Goal: Ask a question

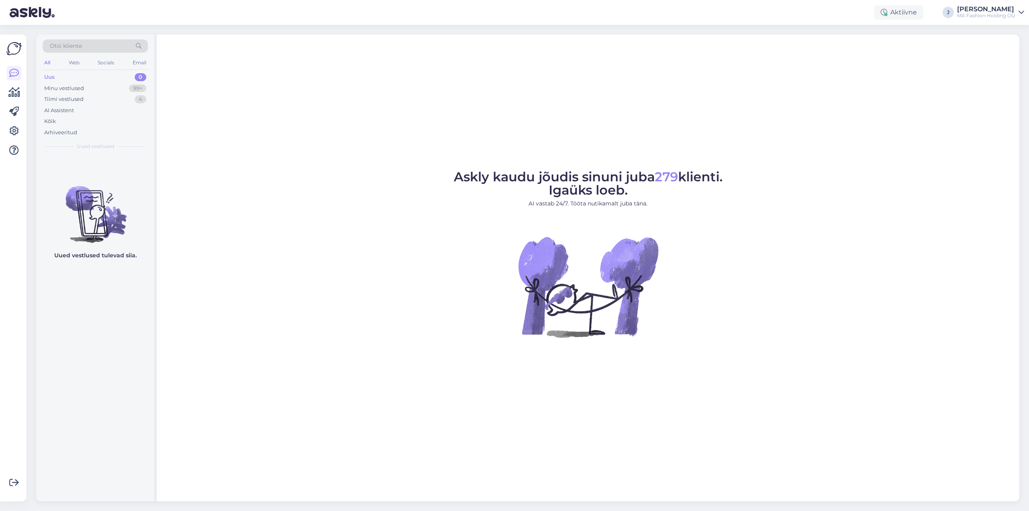
click at [80, 45] on span "Otsi kliente" at bounding box center [66, 46] width 32 height 8
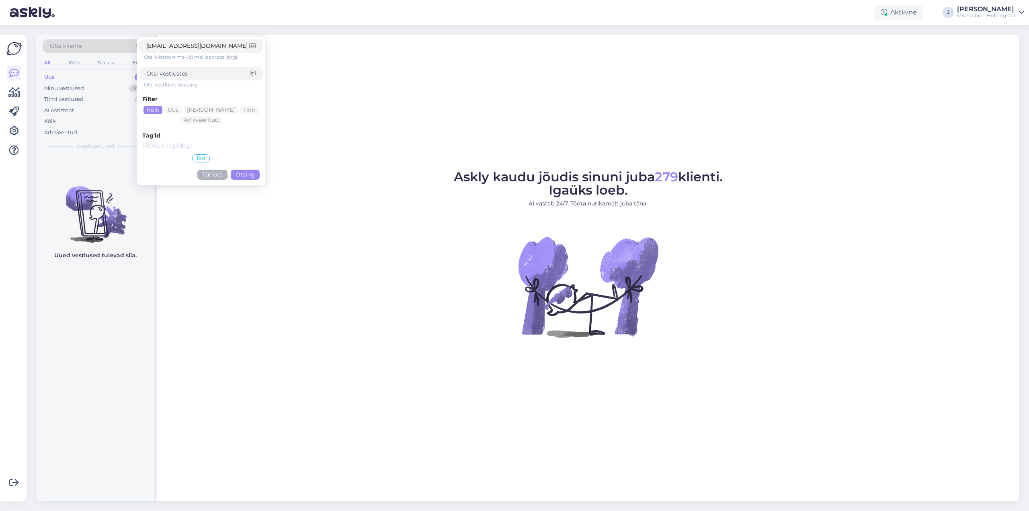
type input "[EMAIL_ADDRESS][DOMAIN_NAME]"
click at [245, 179] on button "Otsing" at bounding box center [245, 175] width 29 height 10
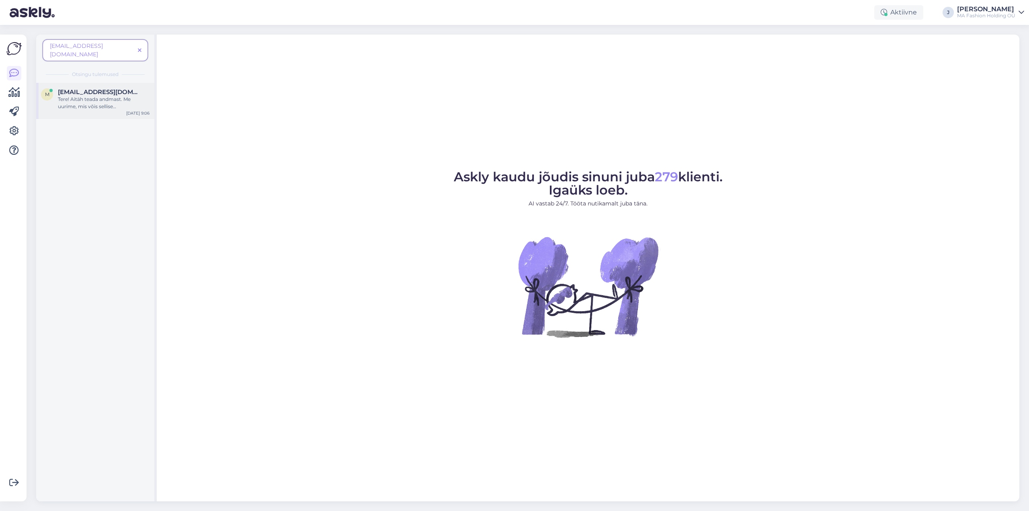
click at [90, 96] on div "Tere! Aitäh teada andmast. Me uurime, mis võis sellise [PERSON_NAME] põhjustada…" at bounding box center [104, 103] width 92 height 14
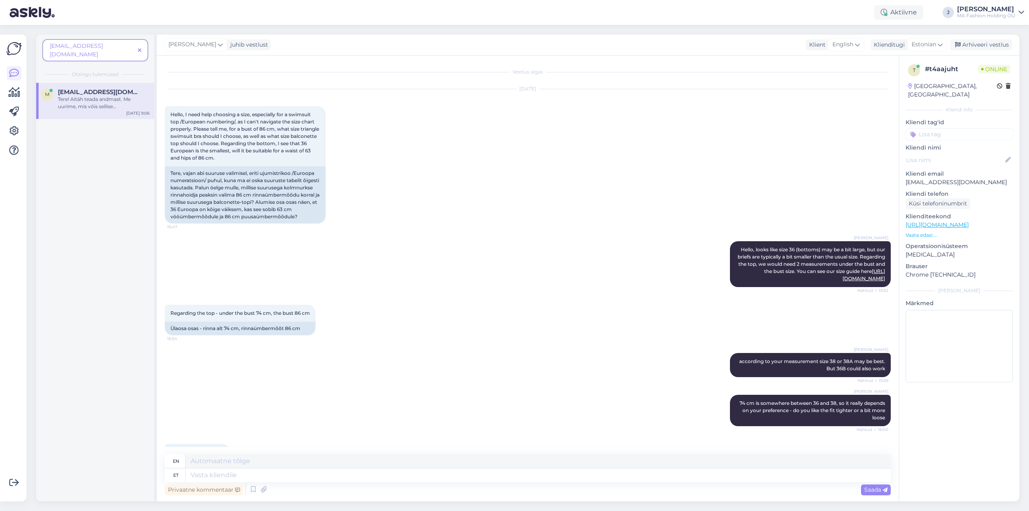
scroll to position [1384, 0]
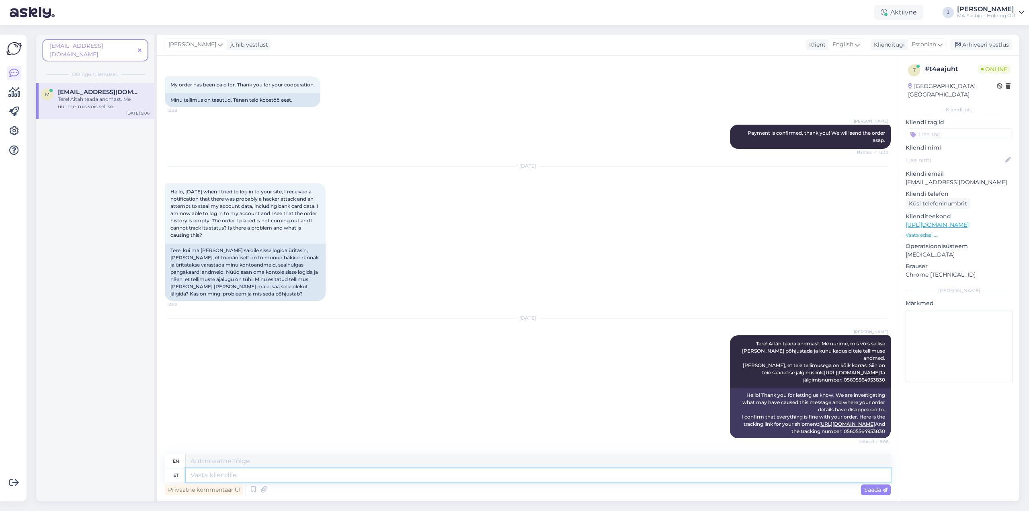
click at [264, 474] on textarea at bounding box center [538, 475] width 705 height 14
click at [919, 45] on span "Estonian" at bounding box center [924, 44] width 25 height 9
click at [213, 476] on textarea at bounding box center [538, 475] width 705 height 14
type textarea "Tere"
type textarea "Hello"
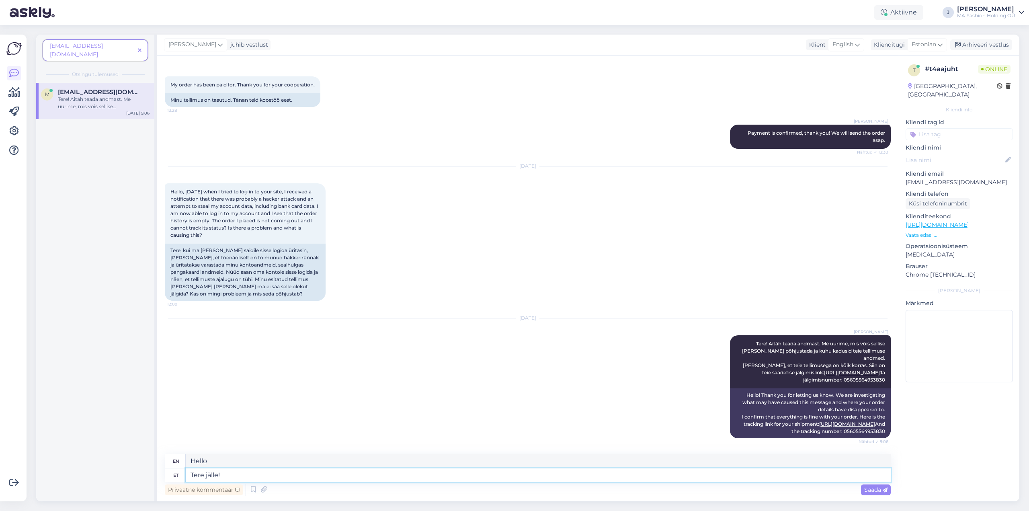
type textarea "Tere jälle!"
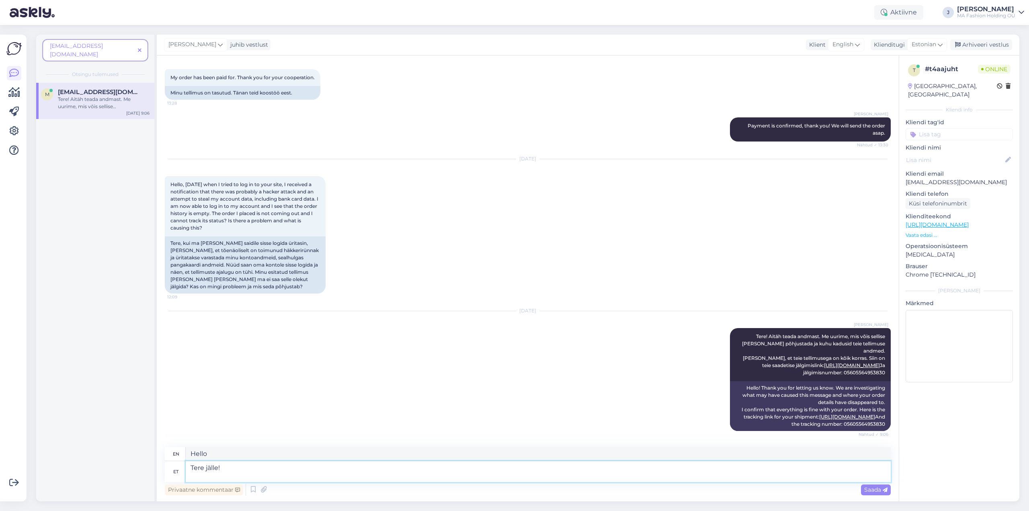
type textarea "Hello again!"
type textarea "Tere jälle! Meie e"
type textarea "Hello again! Us"
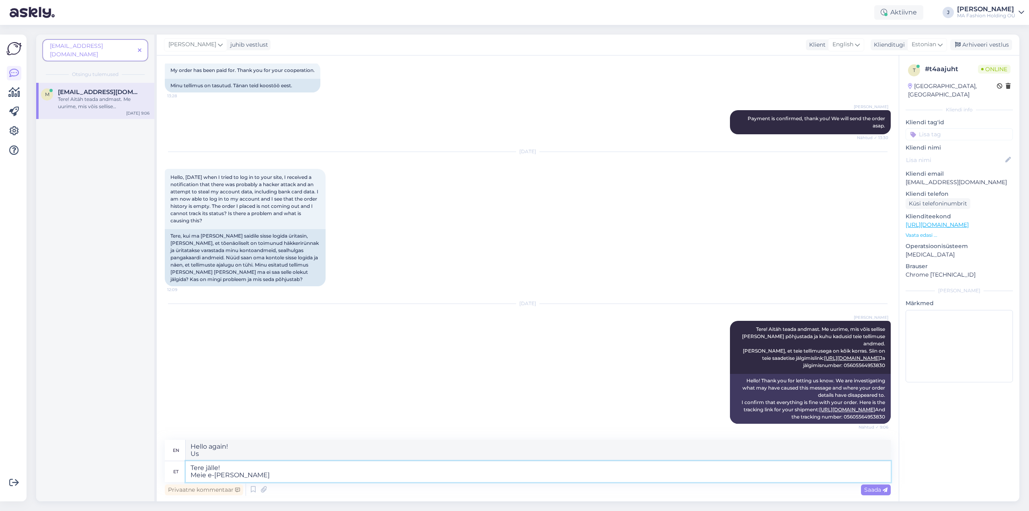
type textarea "Tere jälle! Meie e-[PERSON_NAME] a"
type textarea "Hello again! Our online store"
type textarea "Tere jälle! Meie e-[PERSON_NAME] arendajad pal"
type textarea "Hello again! Our e-shop developers"
type textarea "Tere jälle! Meie e-[PERSON_NAME] arendajad palusid t"
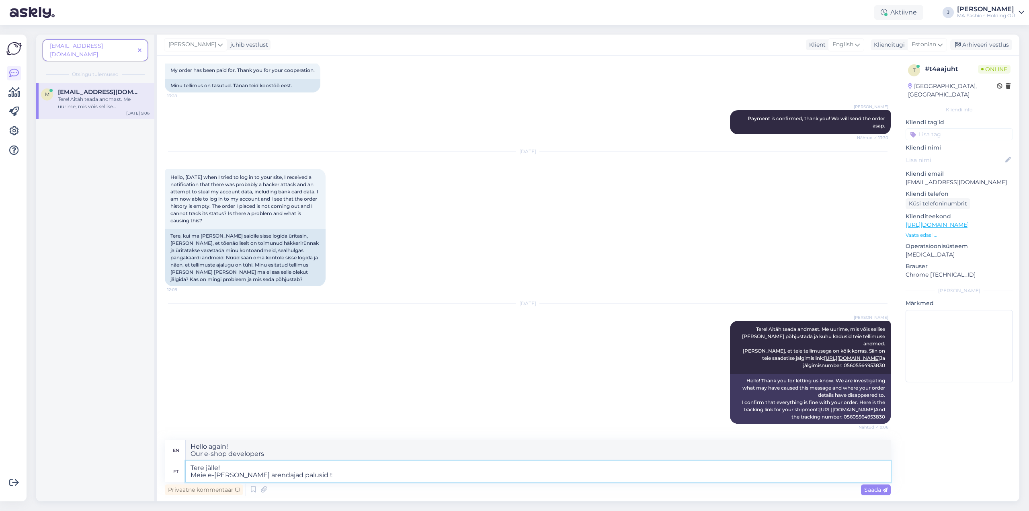
type textarea "Hello again! Our e-shop developers asked"
type textarea "Tere jälle! Meie e-[PERSON_NAME] arendajad palusid täpsustada, mi"
type textarea "Hello again! Our e-shop developers asked to clarify,"
type textarea "Tere jälle! Meie e-[PERSON_NAME] arendajad palusid täpsustada, millisel l"
type textarea "Hello again! Our e-shop developers asked to specify which"
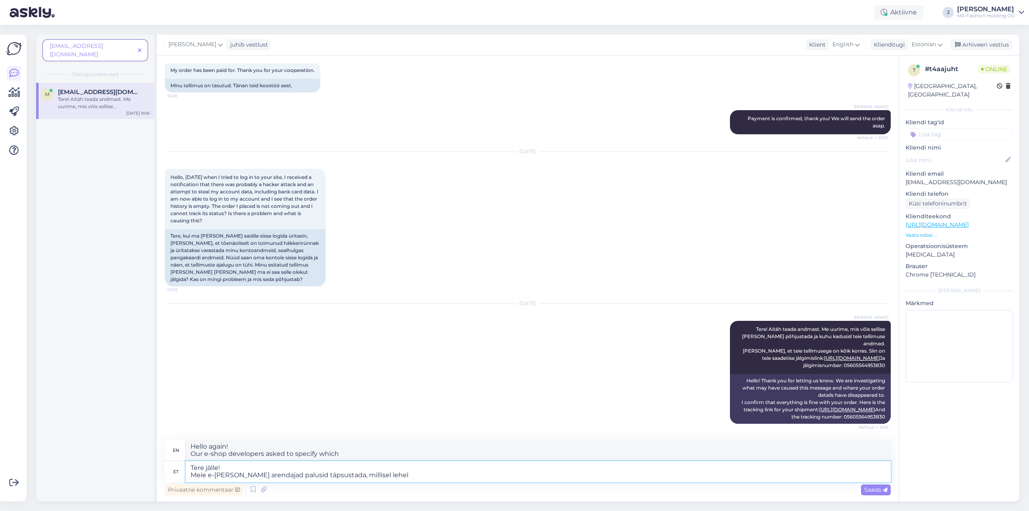
type textarea "Tere jälle! Meie e-[PERSON_NAME] arendajad palusid täpsustada, millisel lehel"
type textarea "Hello again! Our e-shop developers asked to specify which page"
type textarea "Tere jälle! Meie e-[PERSON_NAME] arendajad palusid täpsustada, millisel lehel t…"
type textarea "Hello again! Our e-shop developers asked to specify on which page you"
type textarea "Tere jälle! Meie e-[PERSON_NAME] arendajad palusid täpsustada, millisel lehel t…"
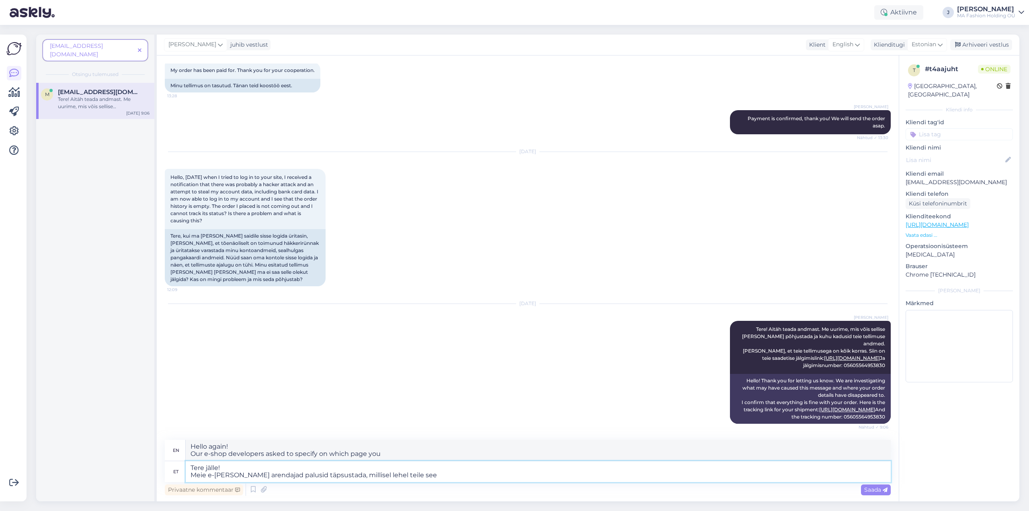
type textarea "Hello again! Our e-shop developers asked us to specify on which page this is fo…"
type textarea "Tere jälle! Meie e-[PERSON_NAME] arendajad palusid täpsustada, millisel lehel t…"
type textarea "Hello again! Our e-shop developers asked to specify on which page you got this …"
type textarea "Tere jälle! Meie e-[PERSON_NAME] arendajad palusid täpsustada, millisel lehel t…"
type textarea "Hello again! Our e-shop developers asked to specify on which page you received …"
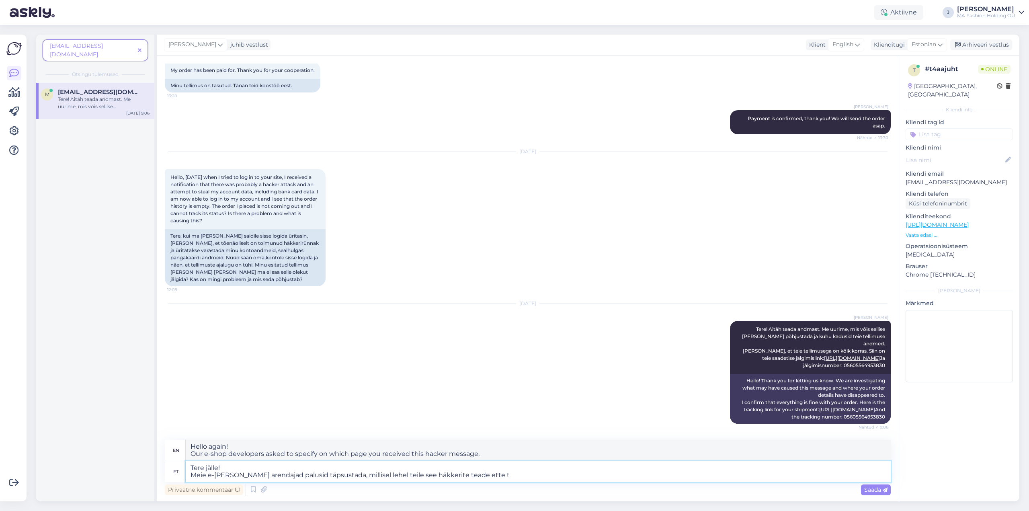
type textarea "Tere jälle! Meie e-[PERSON_NAME] arendajad palusid täpsustada, millisel lehel t…"
type textarea "Hello again! Our e-shop developers asked us to specify on which page you receiv…"
type textarea "Tere jälle! Meie e-[PERSON_NAME] arendajad palusid täpsustada, millisel lehel t…"
type textarea "Hello again! Our e-store developers asked us to specify on which page you encou…"
type textarea "Tere jälle! Meie e-[PERSON_NAME] arendajad palusid täpsustada, millisel lehel t…"
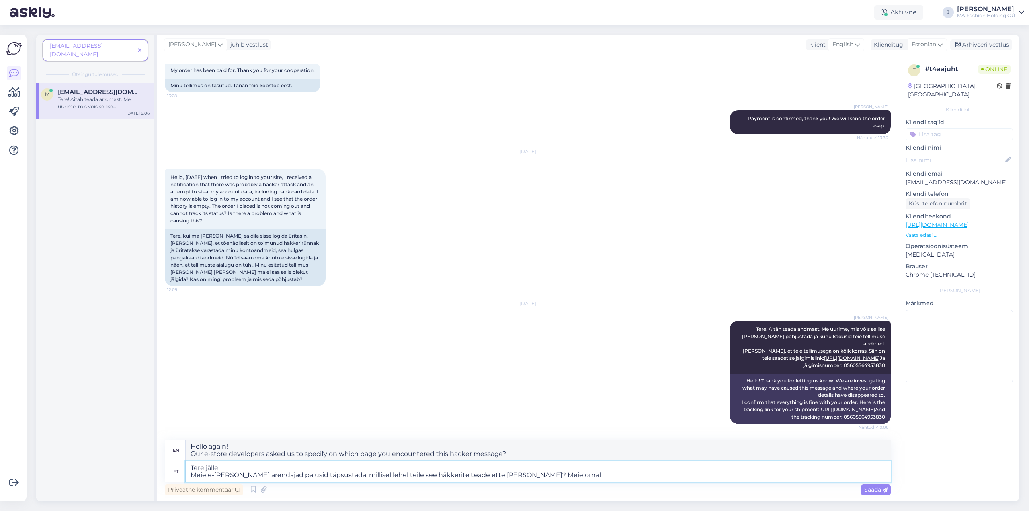
type textarea "Hello again! Our e-shop developers asked us to specify on which page you encoun…"
type textarea "Tere jälle! Meie e-[PERSON_NAME] arendajad palusid täpsustada, millisel lehel t…"
type textarea "Hello again! Our e-shop developers asked us to specify on which page you encoun…"
type textarea "Tere jälle! Meie e-[PERSON_NAME] arendajad palusid täpsustada, millisel lehel t…"
type textarea "Hello again! Our e-shop developers asked us to specify on which page you encoun…"
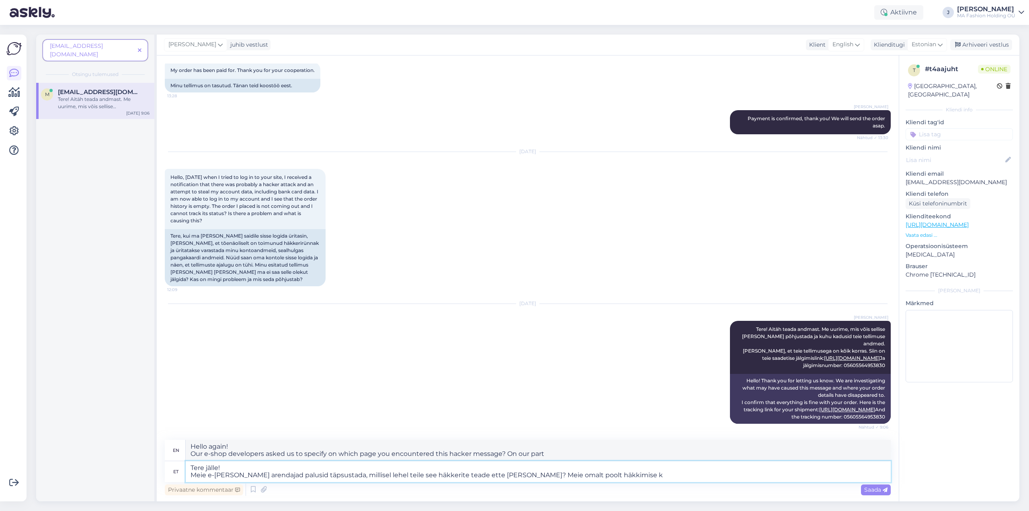
type textarea "Tere jälle! Meie e-[PERSON_NAME] arendajad palusid täpsustada, millisel lehel t…"
type textarea "Hello again! Our e-shop developers asked us to specify on which page you saw th…"
type textarea "Tere jälle! Meie e-[PERSON_NAME] arendajad palusid täpsustada, millisel lehel t…"
type textarea "Hello again! Our e-shop developers asked us to specify on which page you encoun…"
type textarea "Tere jälle! Meie e-[PERSON_NAME] arendajad palusid täpsustada, millisel lehel t…"
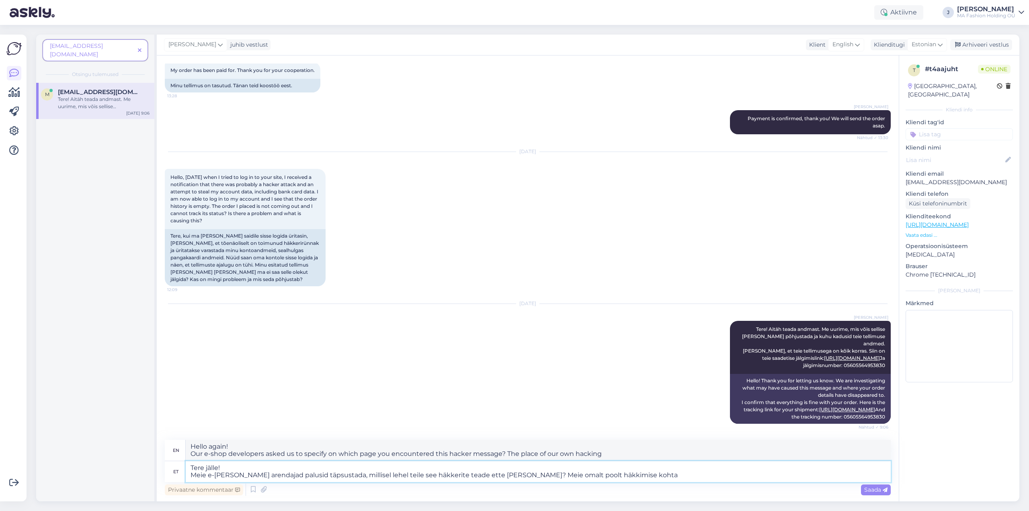
type textarea "Hello again! Our e-shop developers asked us to specify on which page you saw th…"
type textarea "Tere jälle! Meie e-[PERSON_NAME] arendajad palusid täpsustada, millisel lehel t…"
type textarea "Hello again! Our e-shop developers asked us to specify on which page you saw th…"
type textarea "Tere jälle! Meie e-[PERSON_NAME] arendajad palusid täpsustada, millisel lehel t…"
type textarea "Hello again! Our e-shop developers asked us to specify on which page you saw th…"
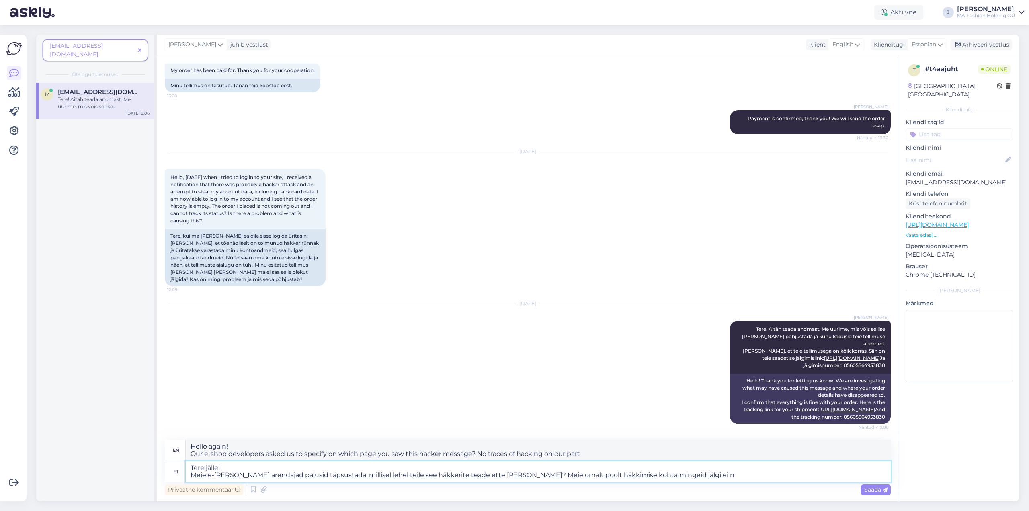
type textarea "Tere jälle! Meie e-[PERSON_NAME] arendajad palusid täpsustada, millisel lehel t…"
type textarea "Hello again! Our e-shop developers asked us to specify on which page you saw th…"
type textarea "Tere jälle! Meie e-[PERSON_NAME] arendajad palusid täpsustada, millisel lehel t…"
type textarea "Hello again! Our e-store developers asked us to specify on which page you saw t…"
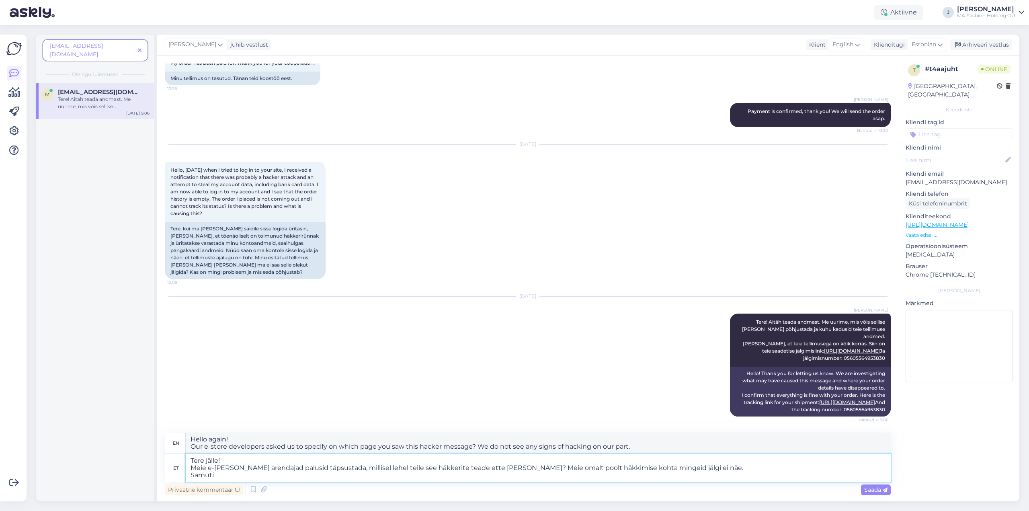
type textarea "Tere jälle! Meie e-[PERSON_NAME] arendajad palusid täpsustada, millisel lehel t…"
type textarea "Hello again! Our e-shop developers asked us to specify on which page you saw th…"
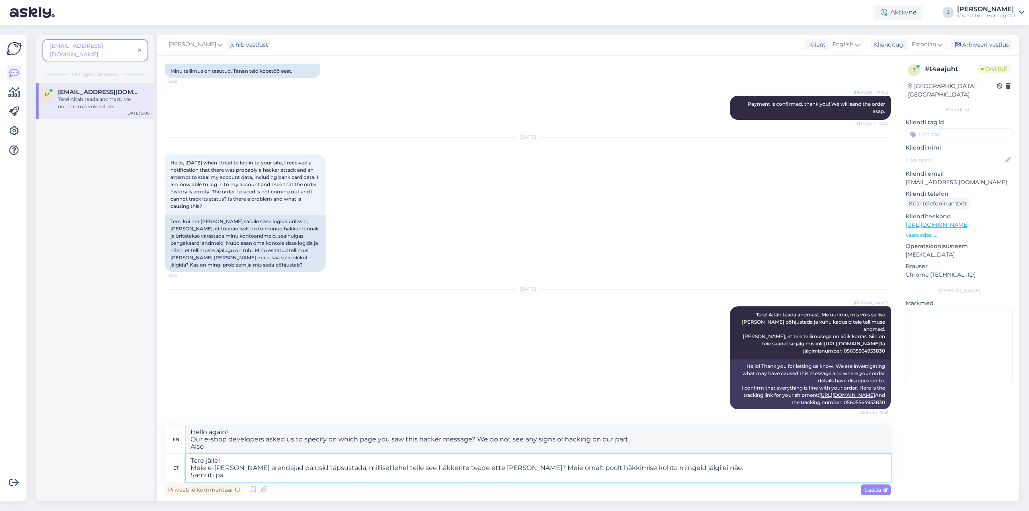
type textarea "Tere jälle! Meie e-[PERSON_NAME] arendajad palusid täpsustada, millisel lehel t…"
type textarea "Hello again! Our e-shop developers asked us to specify on which page you saw th…"
type textarea "Tere jälle! Meie e-[PERSON_NAME] arendajad palusid täpsustada, millisel lehel t…"
type textarea "Hello again! Our e-shop developers asked us to specify on which page you saw th…"
type textarea "Tere jälle! Meie e-[PERSON_NAME] arendajad palusid täpsustada, millisel lehel t…"
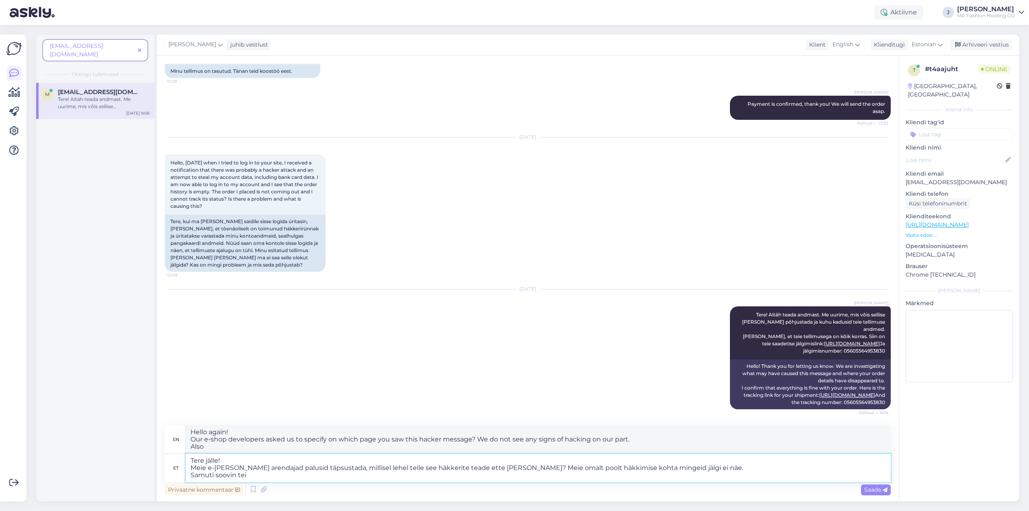
type textarea "Hello again! Our e-shop developers asked us to specify on which page you saw th…"
type textarea "Tere jälle! Meie e-[PERSON_NAME] arendajad palusid täpsustada, millisel lehel t…"
type textarea "Hello again! Our e-shop developers asked you to specify on which page you saw t…"
type textarea "Tere jälle! Meie e-[PERSON_NAME] arendajad palusid täpsustada, millisel lehel t…"
type textarea "Hello again! Our e-shop developers asked you to specify on which page you saw t…"
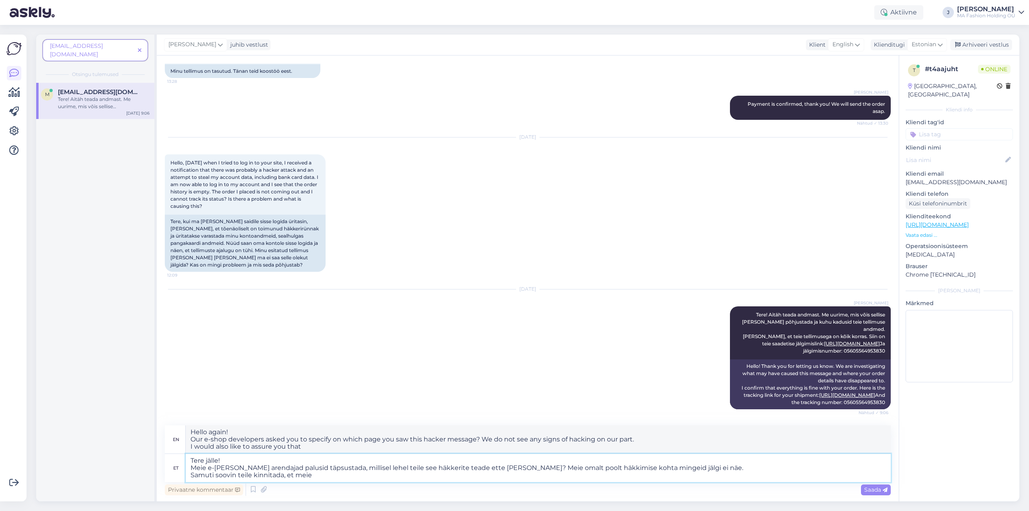
type textarea "Tere jälle! Meie e-[PERSON_NAME] arendajad palusid täpsustada, millisel lehel t…"
type textarea "Hello again! Our e-shop developers asked you to specify on which page you saw t…"
type textarea "Tere jälle! Meie e-[PERSON_NAME] arendajad palusid täpsustada, millisel lehel t…"
type textarea "Hello again! Our e-shop developers asked you to specify on which page you saw t…"
type textarea "Tere jälle! Meie e-[PERSON_NAME] arendajad palusid täpsustada, millisel lehel t…"
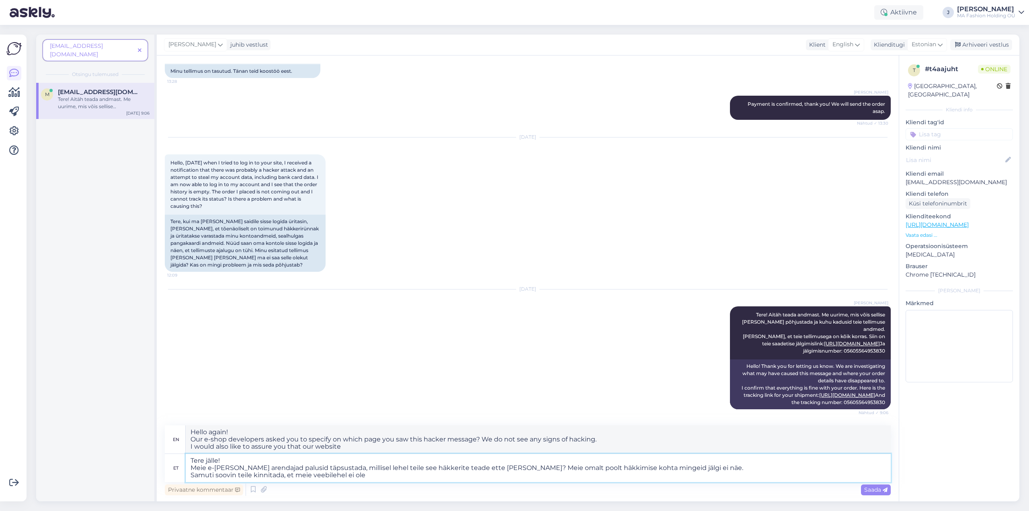
type textarea "Hello again! Our e-shop developers asked you to specify on which page you saw t…"
type textarea "Tere jälle! Meie e-[PERSON_NAME] arendajad palusid täpsustada, millisel lehel t…"
type textarea "Hello again! Our e-shop developers asked you to specify on which page you saw t…"
type textarea "Tere jälle! Meie e-[PERSON_NAME] arendajad palusid täpsustada, millisel lehel t…"
type textarea "Hello again! Our e-shop developers asked you to specify on which page you saw t…"
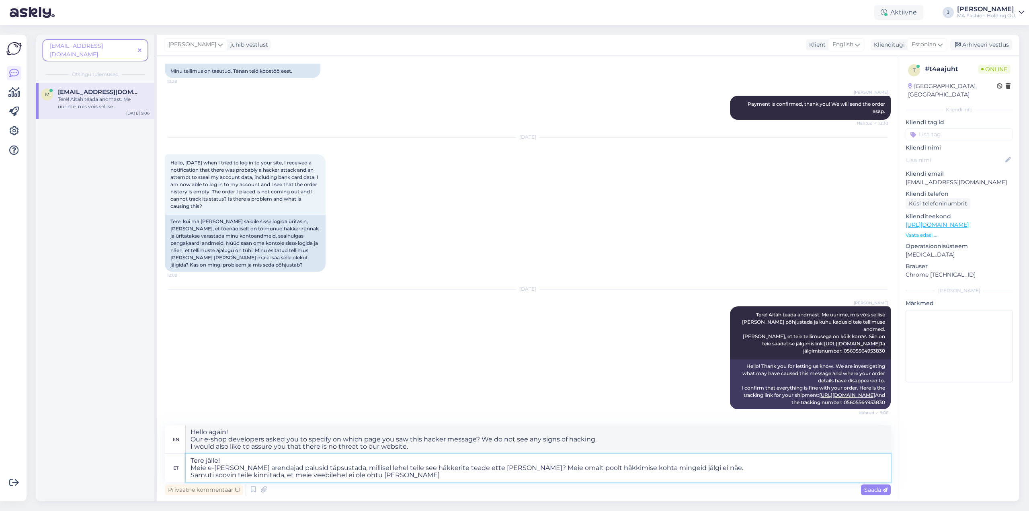
type textarea "Tere jälle! Meie e-[PERSON_NAME] arendajad palusid täpsustada, millisel lehel t…"
type textarea "Hello again! Our e-shop developers asked you to specify on which page you saw t…"
type textarea "Tere jälle! Meie e-[PERSON_NAME] arendajad palusid täpsustada, millisel lehel t…"
type textarea "Hello again! Our e-shop developers asked you to specify on which page you saw t…"
type textarea "Tere jälle! Meie e-[PERSON_NAME] arendajad palusid täpsustada, millisel lehel t…"
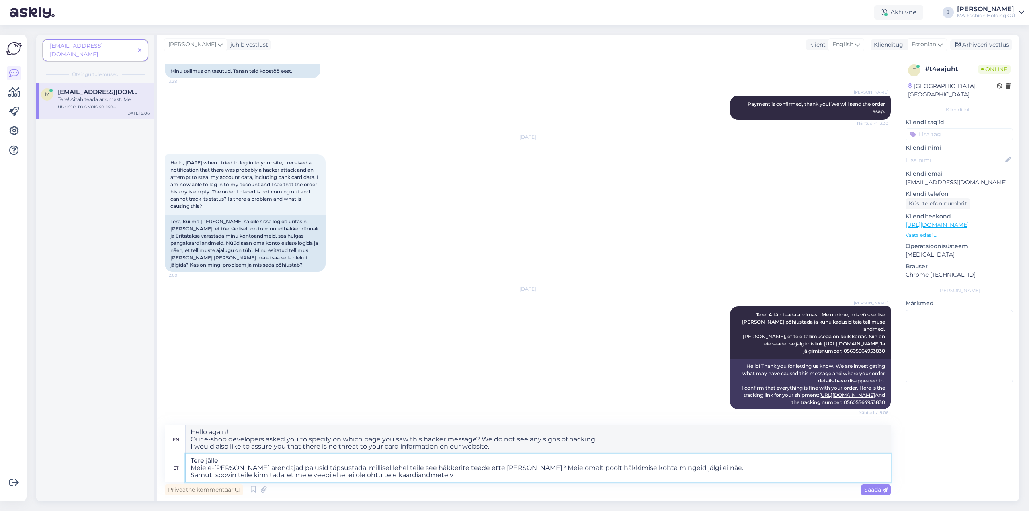
type textarea "Hello again! Our e-shop developers asked you to specify on which page you saw t…"
type textarea "Tere jälle! Meie e-[PERSON_NAME] arendajad palusid täpsustada, millisel lehel t…"
type textarea "Hello again! Our e-shop developers asked us to specify on which page you saw th…"
type textarea "Tere jälle! Meie e-[PERSON_NAME] arendajad palusid täpsustada, millisel lehel t…"
type textarea "Hello again! Our e-shop developers asked us to specify on which page you saw th…"
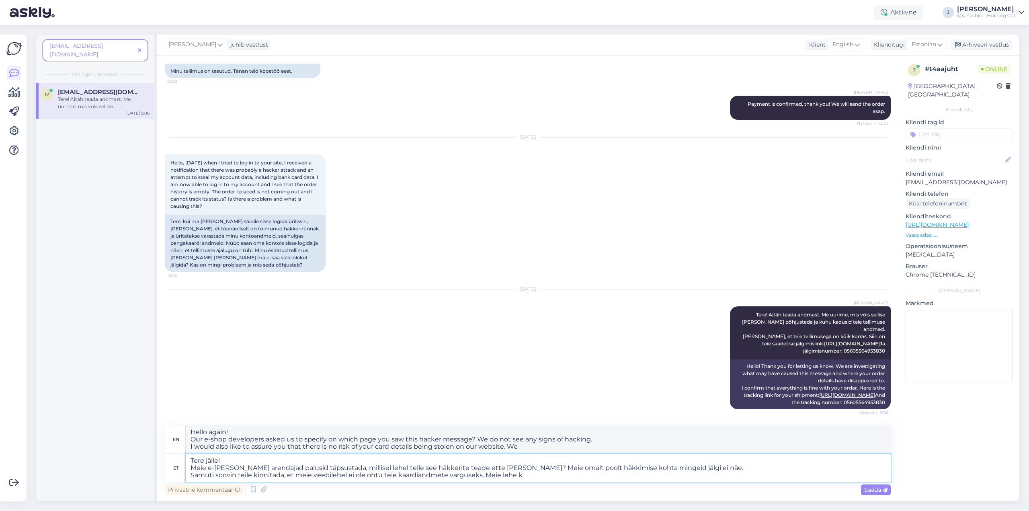
type textarea "Tere jälle! Meie e-[PERSON_NAME] arendajad palusid täpsustada, millisel lehel t…"
type textarea "Hello again! Our e-shop developers asked you to specify on which page you saw t…"
type textarea "Tere jälle! Meie e-[PERSON_NAME] arendajad palusid täpsustada, millisel lehel t…"
type textarea "Hello again! Our e-shop developers asked to specify on which page you saw this …"
type textarea "Tere jälle! Meie e-[PERSON_NAME] arendajad palusid täpsustada, millisel lehel t…"
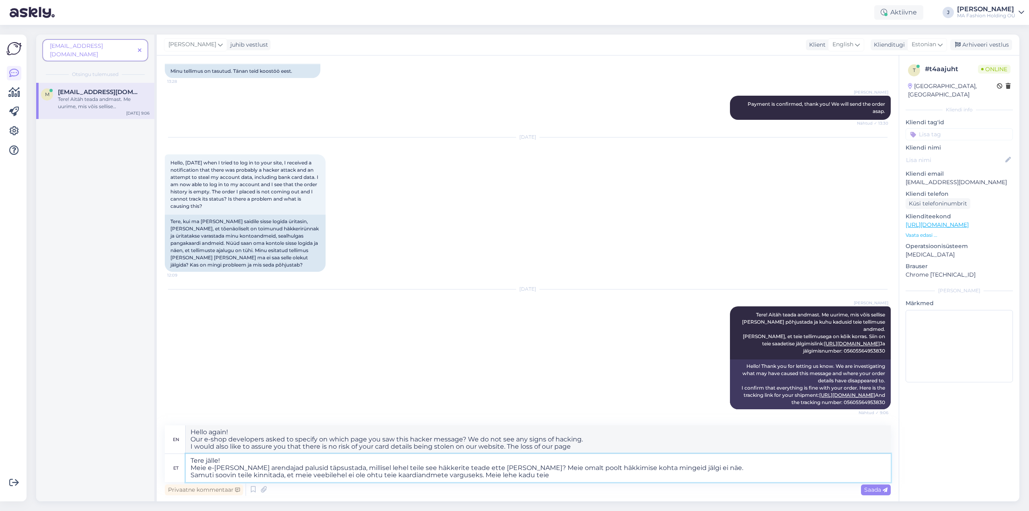
type textarea "Hello again! Our e-shop developers asked you to specify on which page you saw t…"
type textarea "Tere jälle! Meie e-[PERSON_NAME] arendajad palusid täpsustada, millisel lehel t…"
type textarea "Hello again! Our e-shop developers asked to specify on which page you saw this …"
type textarea "Tere jälle! Meie e-[PERSON_NAME] arendajad palusid täpsustada, millisel lehel t…"
type textarea "Hello again! Our e-shop developers asked to specify on which page you saw this …"
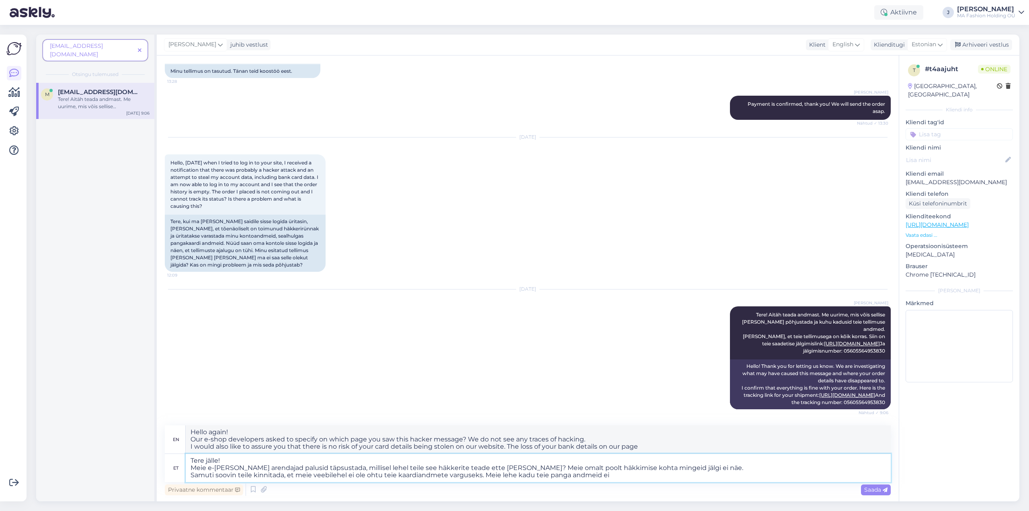
type textarea "Tere jälle! Meie e-[PERSON_NAME] arendajad palusid täpsustada, millisel lehel t…"
type textarea "Hello again! Our e-shop developers asked to specify on which page you saw this …"
type textarea "Tere jälle! Meie e-[PERSON_NAME] arendajad palusid täpsustada, millisel lehel t…"
type textarea "Hello again! Our e-shop developers asked to specify on which page you encounter…"
type textarea "Tere jälle! Meie e-[PERSON_NAME] arendajad palusid täpsustada, millisel lehel t…"
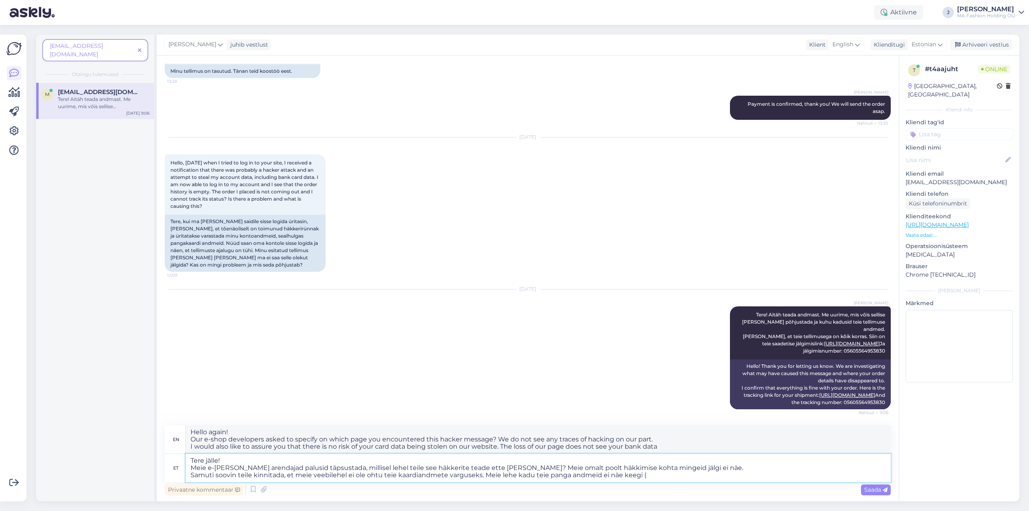
type textarea "Hello again! Our e-shop developers asked to specify on which page you saw this …"
type textarea "Tere jälle! Meie e-[PERSON_NAME] arendajad palusid täpsustada, millisel lehel t…"
type textarea "Hello again! Our e-shop developers asked to specify on which page you saw this …"
type textarea "Tere jälle! Meie e-[PERSON_NAME] arendajad palusid täpsustada, millisel lehel t…"
type textarea "Hello again! Our e-shop developers asked to specify on which page you saw this …"
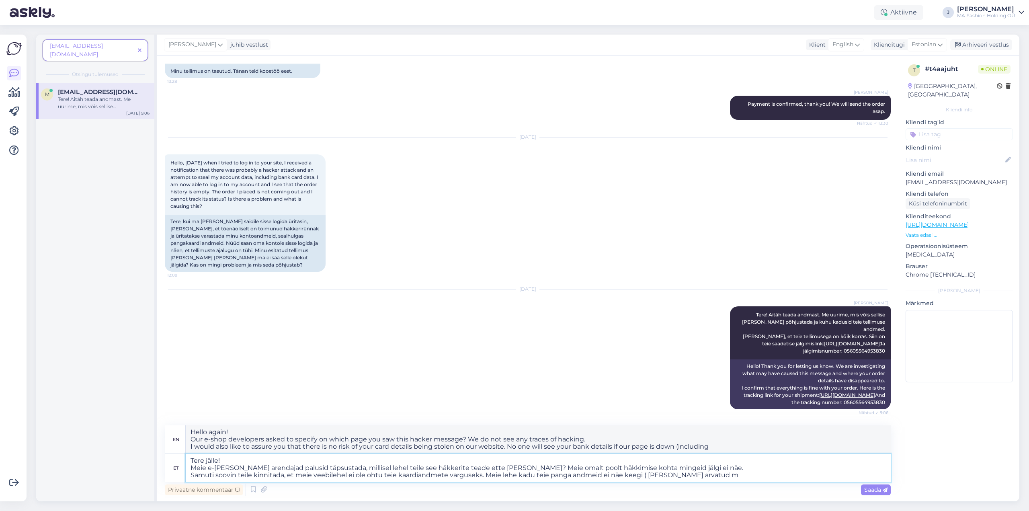
type textarea "Tere jälle! Meie e-[PERSON_NAME] arendajad palusid täpsustada, millisel lehel t…"
type textarea "Hello again! Our e-shop developers asked to specify on which page you saw this …"
type textarea "Tere jälle! Meie e-[PERSON_NAME] arendajad palusid täpsustada, millisel lehel t…"
type textarea "Hello again! Our e-shop developers asked to specify on which page you saw this …"
type textarea "Tere jälle! Meie e-[PERSON_NAME] arendajad palusid täpsustada, millisel lehel t…"
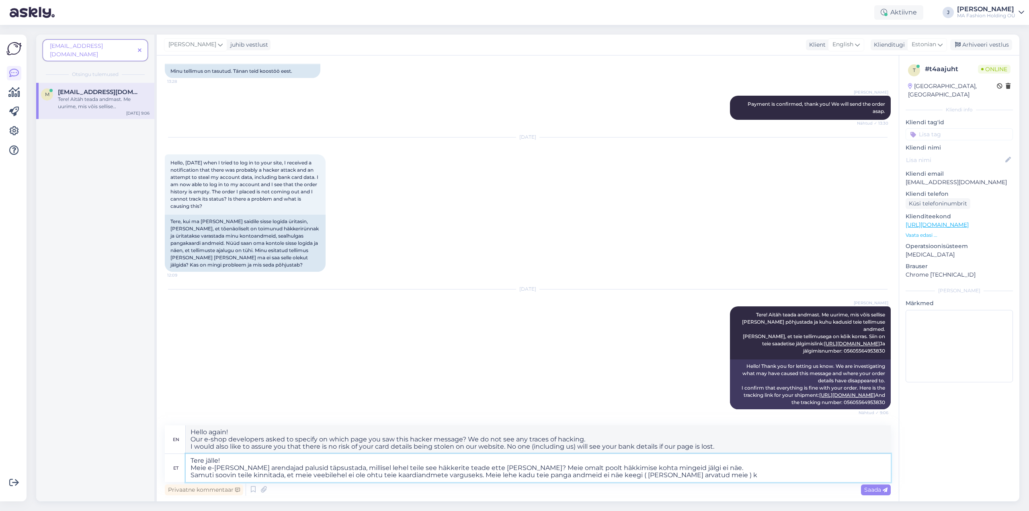
type textarea "Hello again! Our e-shop developers asked to specify on which page you saw this …"
type textarea "Tere jälle! Meie e-[PERSON_NAME] arendajad palusid täpsustada, millisel lehel t…"
type textarea "Hello again! Our e-shop developers asked to specify on which page you saw this …"
type textarea "Tere jälle! Meie e-[PERSON_NAME] arendajad palusid täpsustada, millisel lehel t…"
type textarea "Hello again! Our e-shop developers asked to specify on which page you saw this …"
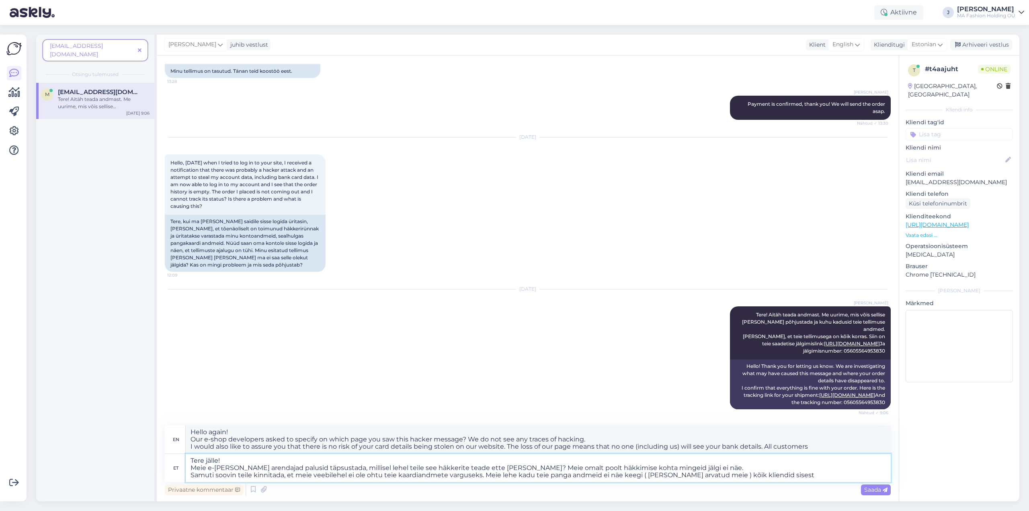
type textarea "Tere jälle! Meie e-[PERSON_NAME] arendajad palusid täpsustada, millisel lehel t…"
type textarea "Hello again! Our e-shop developers asked to specify on which page you saw this …"
type textarea "Tere jälle! Meie e-[PERSON_NAME] arendajad palusid täpsustada, millisel lehel t…"
type textarea "Hello again! Our e-shop developers asked to specify on which page you saw this …"
type textarea "Tere jälle! Meie e-[PERSON_NAME] arendajad palusid täpsustada, millisel lehel t…"
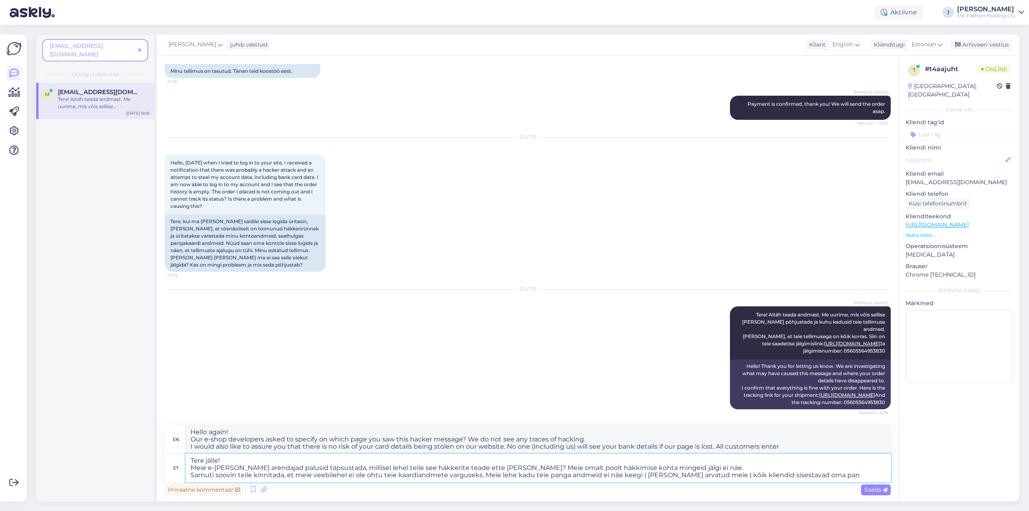
type textarea "Hello again! Our e-shop developers asked to specify on which page you saw this …"
type textarea "Tere jälle! Meie e-[PERSON_NAME] arendajad palusid täpsustada, millisel lehel t…"
type textarea "Hello again! Our e-shop developers asked to specify on which page you saw this …"
type textarea "Tere jälle! Meie e-[PERSON_NAME] arendajad palusid täpsustada, millisel lehel t…"
type textarea "Hello again! Our e-shop developers asked to specify on which page you saw this …"
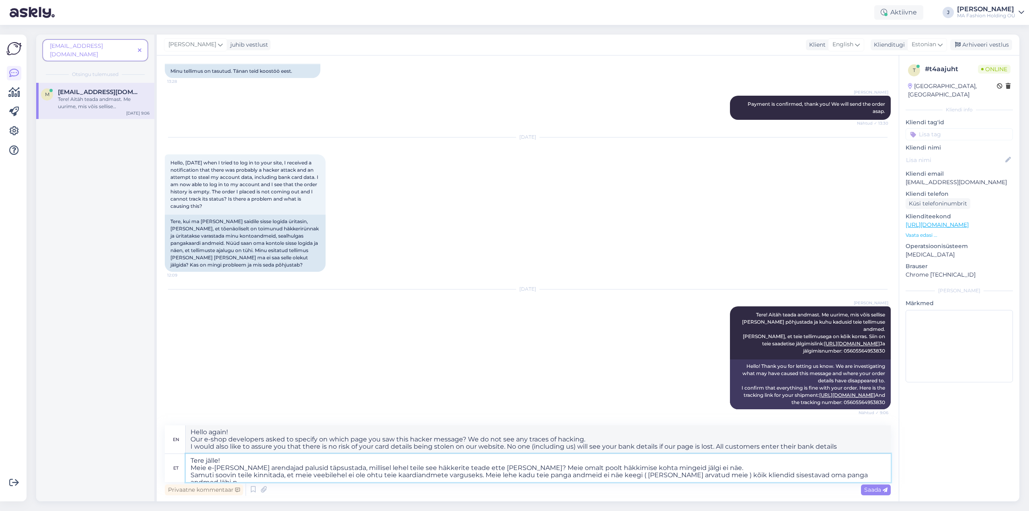
type textarea "Tere jälle! Meie e-[PERSON_NAME] arendajad palusid täpsustada, millisel lehel t…"
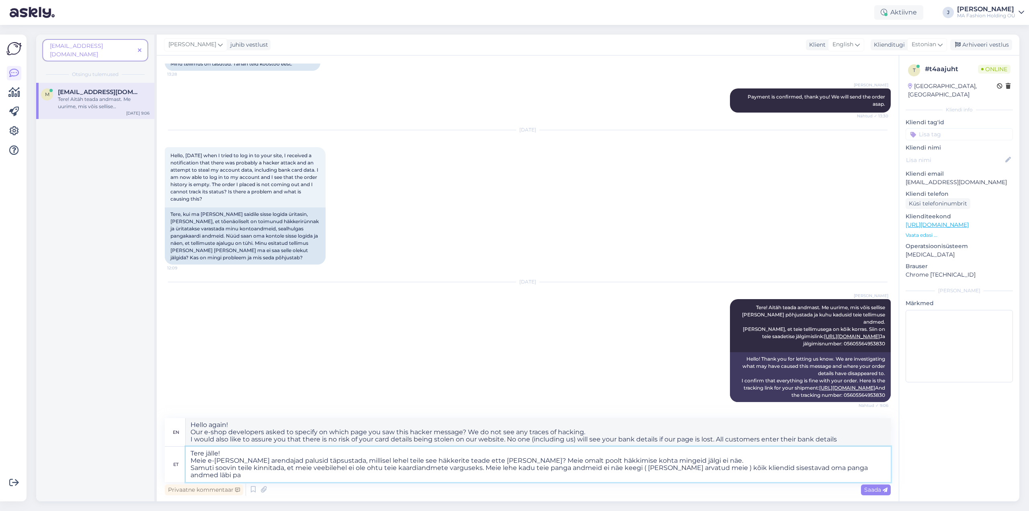
type textarea "Hello again! Our e-shop developers asked to specify on which page you saw this …"
type textarea "Tere jälle! Meie e-[PERSON_NAME] arendajad palusid täpsustada, millisel lehel t…"
type textarea "Hello again! Our e-shop developers asked to specify on which page you saw this …"
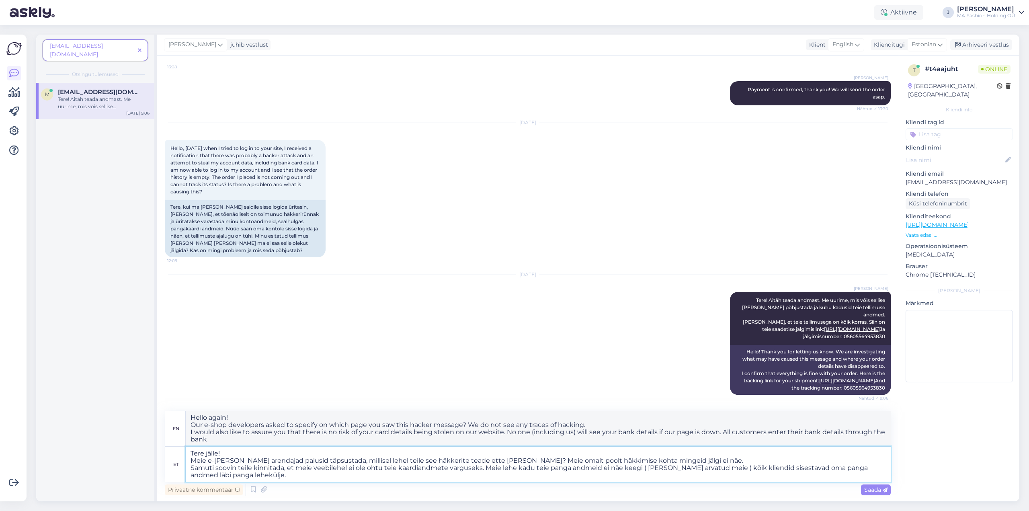
type textarea "Tere jälle! Meie e-[PERSON_NAME] arendajad palusid täpsustada, millisel lehel t…"
type textarea "Hello again! Our e-shop developers asked to specify on which page you came acro…"
type textarea "Tere jälle! Meie e-[PERSON_NAME] arendajad palusid täpsustada, millisel lehel t…"
click at [591, 433] on textarea "Hello again! Our e-shop developers asked to specify on which page you came acro…" at bounding box center [538, 428] width 705 height 35
click at [591, 432] on textarea "Hello again! Our e-shop developers asked to specify on which page you came acro…" at bounding box center [538, 428] width 705 height 35
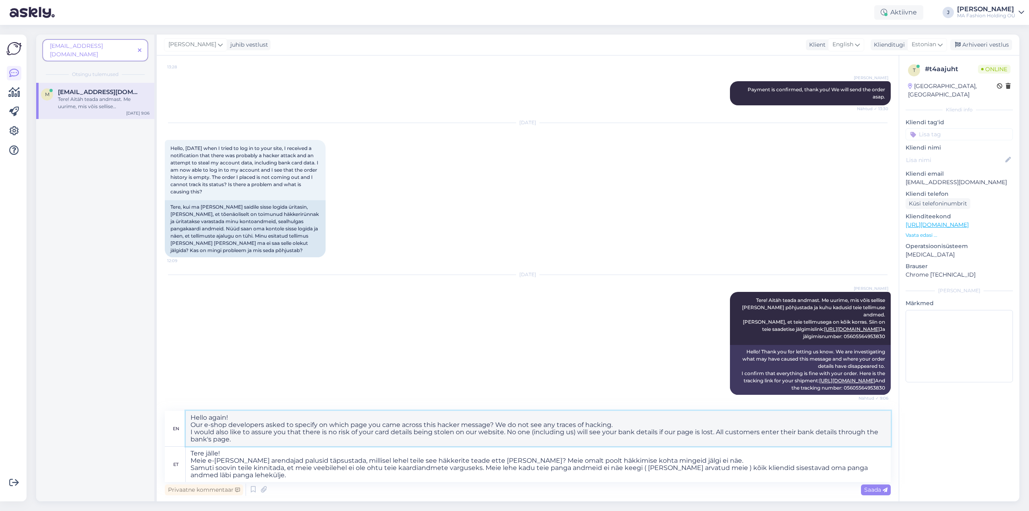
drag, startPoint x: 716, startPoint y: 431, endPoint x: 655, endPoint y: 430, distance: 61.1
click at [655, 430] on textarea "Hello again! Our e-shop developers asked to specify on which page you came acro…" at bounding box center [538, 428] width 705 height 35
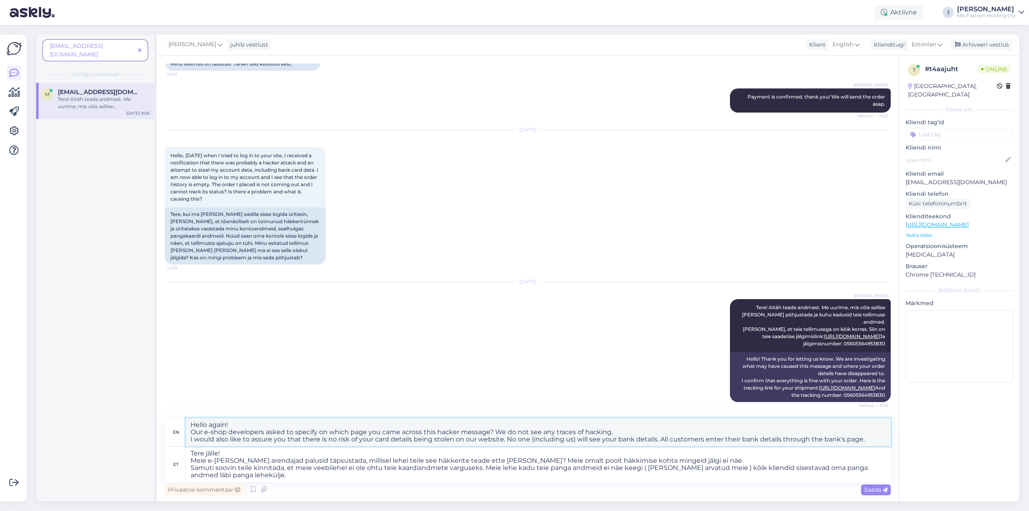
drag, startPoint x: 867, startPoint y: 436, endPoint x: 847, endPoint y: 435, distance: 20.5
click at [847, 435] on textarea "Hello again! Our e-shop developers asked to specify on which page you came acro…" at bounding box center [538, 432] width 705 height 28
type textarea "Hello again! Our e-shop developers asked to specify on which page you came acro…"
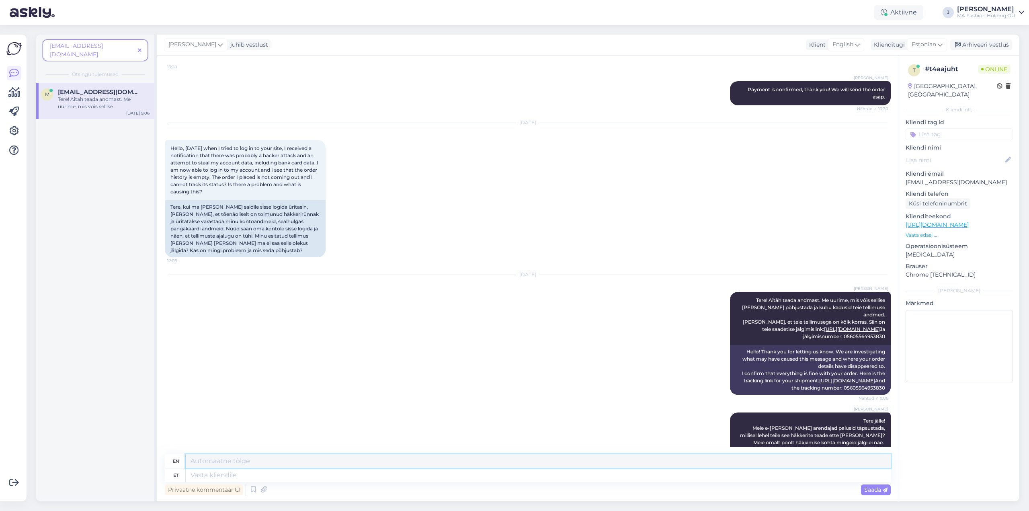
scroll to position [1534, 0]
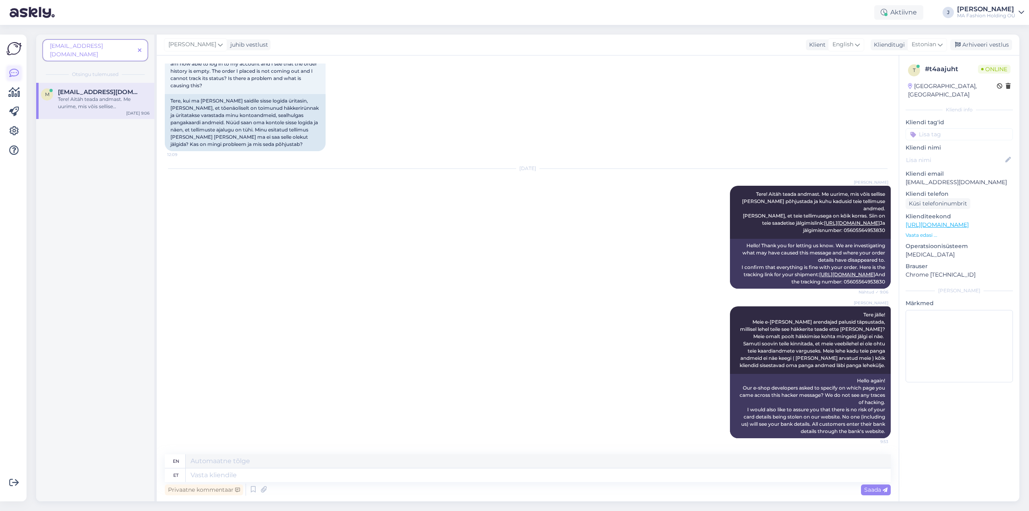
click at [9, 68] on link at bounding box center [14, 73] width 14 height 14
click at [258, 474] on textarea at bounding box center [538, 475] width 705 height 14
type textarea "And"
type textarea "Gift"
type textarea "And you"
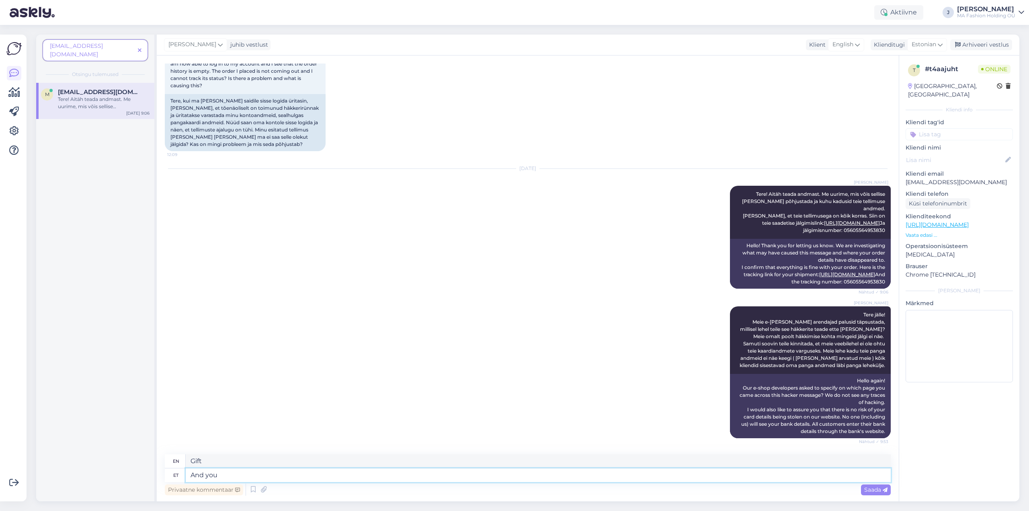
type textarea "And you"
type textarea "And you can´t se"
type textarea "And you can't"
type textarea "And you can´t see"
type textarea "And you can't see"
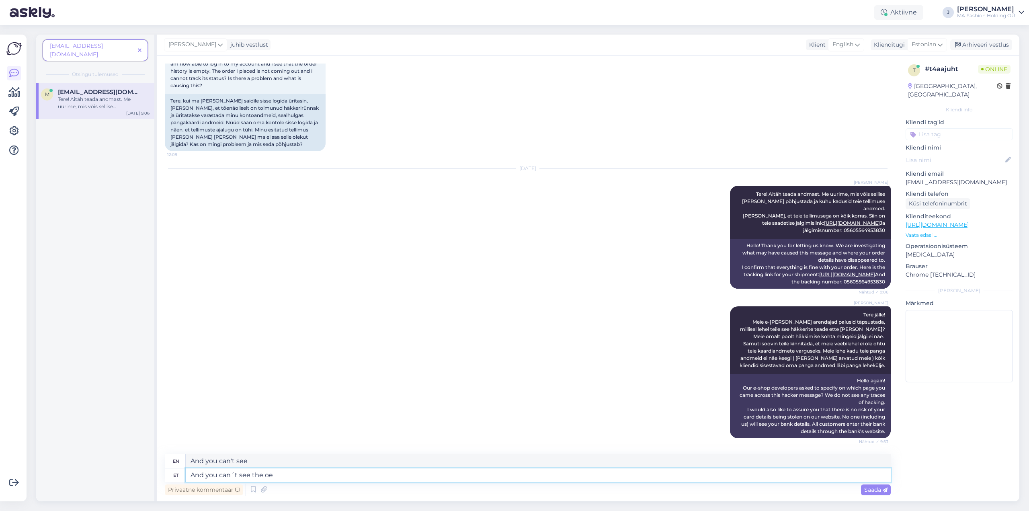
type textarea "And you can´t see the oer"
type textarea "And you can't see the"
type textarea "And you can´t see the order h"
type textarea "And you can't see the order"
type textarea "And you can´t see the order hist"
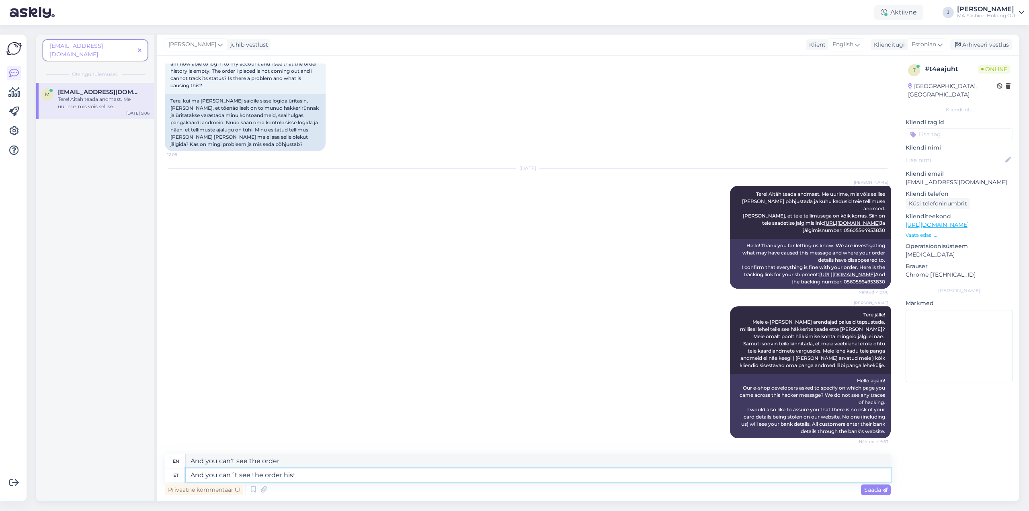
type textarea "And you can´t see the order hist"
type textarea "And you can´t see the order history s"
type textarea "[PERSON_NAME]"
type textarea "And"
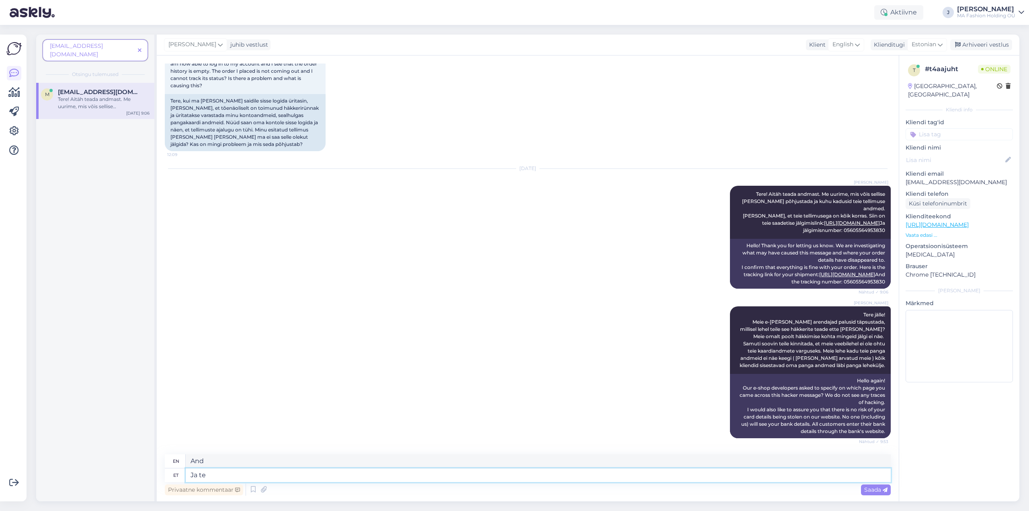
type textarea "Ja tea"
type textarea "And know"
type textarea "Ja te ei"
type textarea "And you"
type textarea "Ja te ei n"
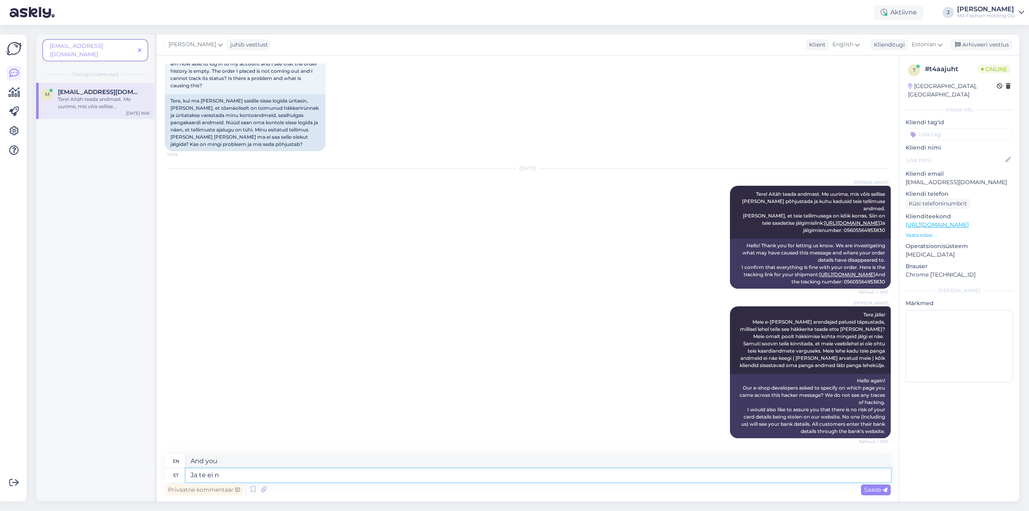
type textarea "And you don't"
type textarea "Ja te ei näe o"
type textarea "And you don't see"
type textarea "Ja te ei näe oma tel"
type textarea "And you don't see yours"
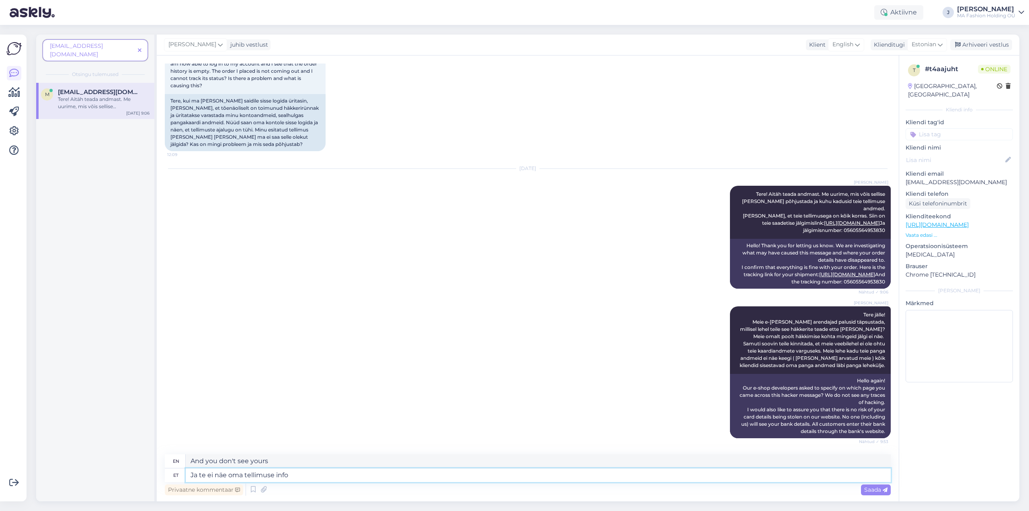
type textarea "Ja te ei näe oma tellimuse infot"
type textarea "And you don't see your order"
type textarea "Ja te ei näe oma tellimuse infot kod"
type textarea "And you can't see your order information"
type textarea "Ja te ei näe oma tellimuse infot kodulehel, k"
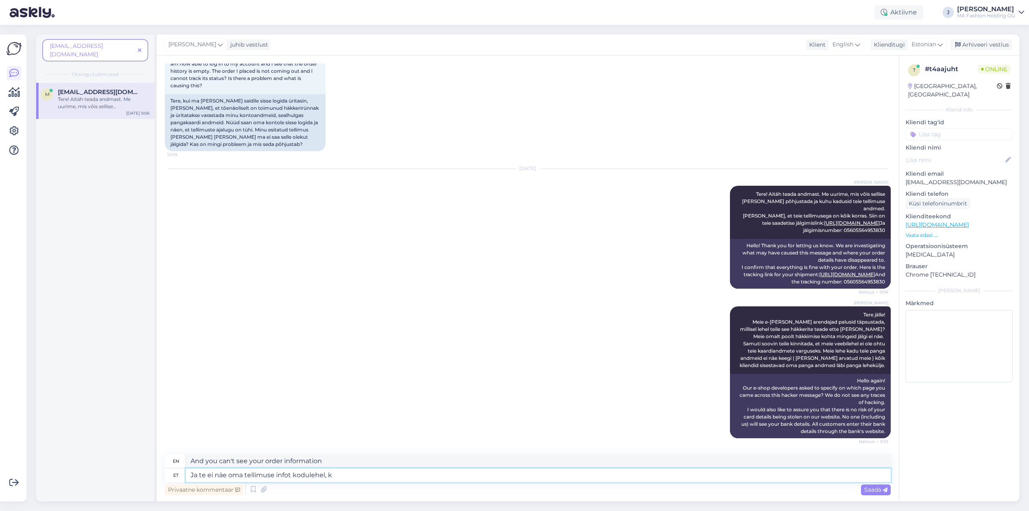
type textarea "And you don't see your order information on the website,"
type textarea "Ja te ei näe oma tellimuse infot kodulehel, kuna te"
type textarea "And you won't see your order information on the website because"
type textarea "Ja te ei näe oma tellimuse infot kodulehel, kuna teie tel"
type textarea "And you can't see your order information on the website because your"
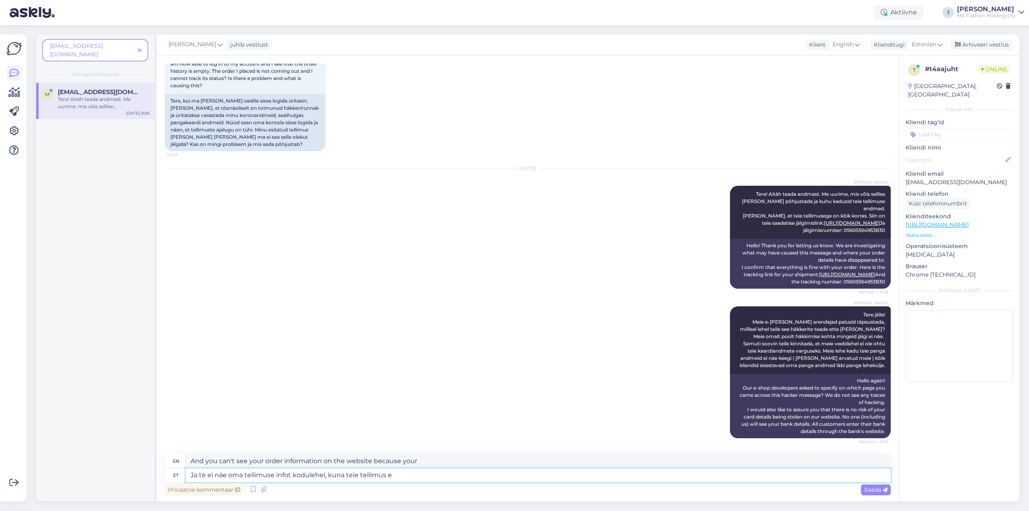
type textarea "Ja te ei näe oma tellimuse infot kodulehel, kuna teie tellimus eh"
type textarea "And you won't see your order information on the website because your order"
type textarea "Ja te ei näe oma tellimuse infot kodulehel, kuna teie tellimus tehti lä"
type textarea "And you won't see your order information on the website because your order was …"
type textarea "Ja te ei näe oma tellimuse infot kodulehel, kuna teie tellimus tehti [PERSON_NA…"
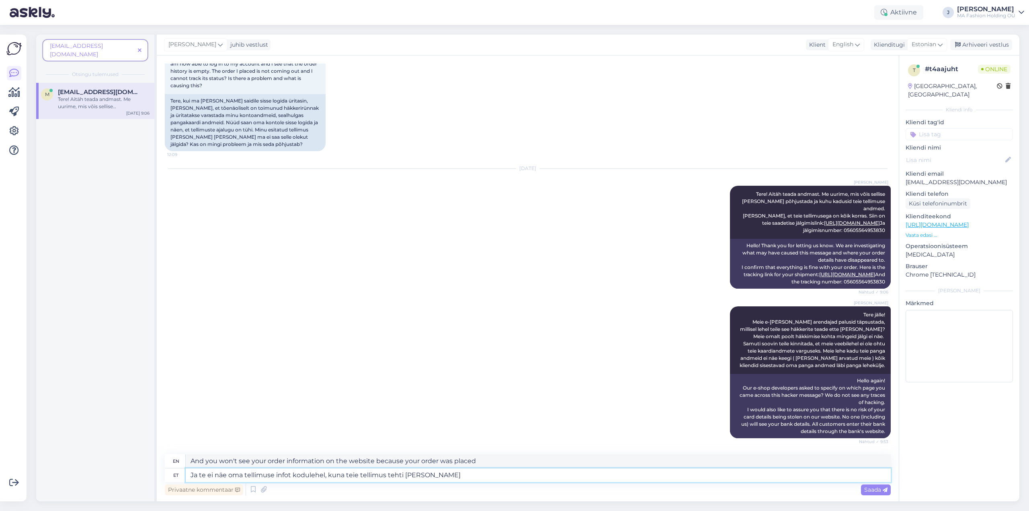
type textarea "And you won't see your order information on the website because your order was …"
type textarea "Ja te ei näe oma tellimuse infot kodulehel, kuna teie tellimus tehti läbi klien…"
type textarea "And you won't see your order information on the website because your order was …"
type textarea "Ja te ei näe oma tellimuse infot kodulehel, kuna teie tellimus tehti läbi klien…"
type textarea "And you won't see your order information on the website because your order was …"
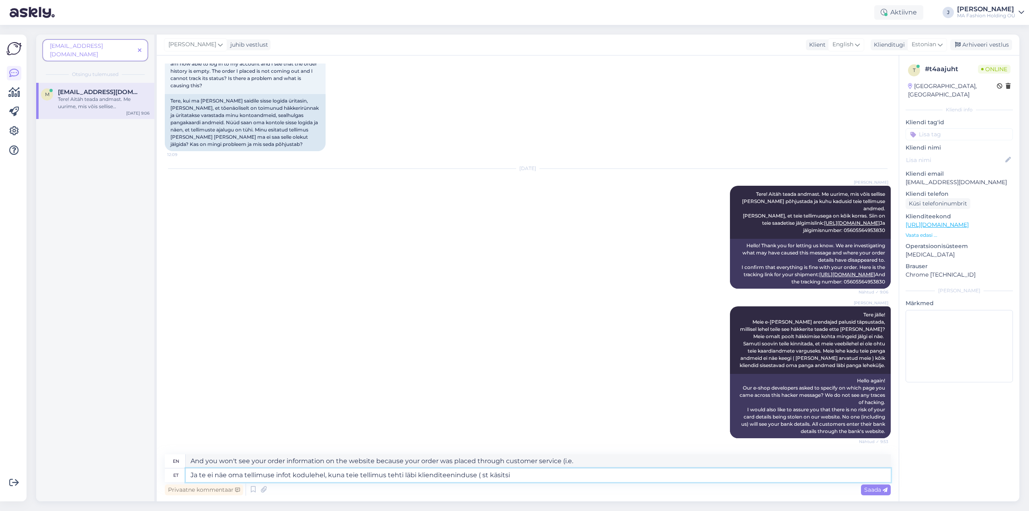
type textarea "Ja te ei näe oma tellimuse infot kodulehel, kuna teie tellimus tehti läbi klien…"
type textarea "And you won't see your order information on the website because your order was …"
type textarea "Ja te ei näe oma tellimuse infot kodulehel, kuna teie tellimus tehti läbi klien…"
type textarea "And you won't see your order information on the website because your order was …"
type textarea "Ja te ei näe oma tellimuse infot kodulehel, kuna teie tellimus tehti läbi klien…"
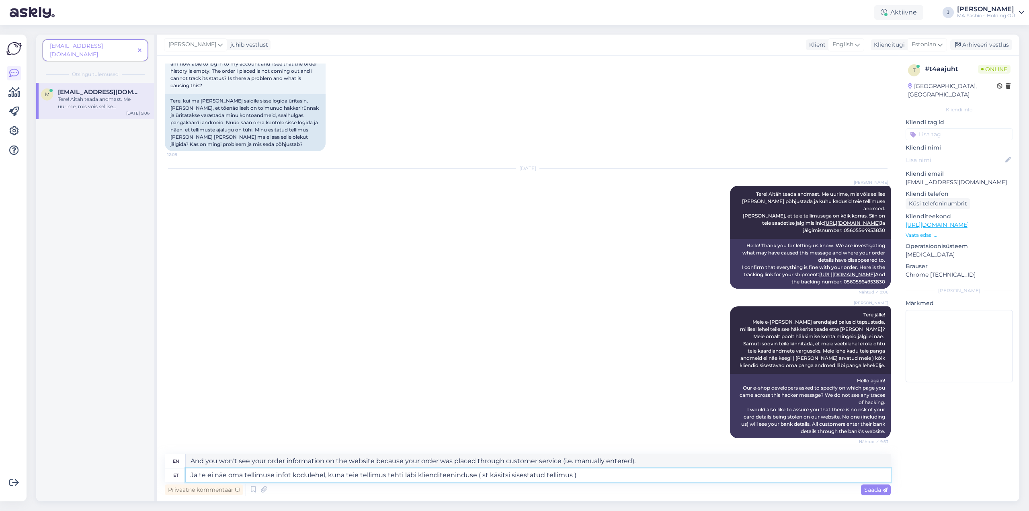
type textarea "And you won't see your order information on the website because your order was …"
type textarea "Ja te ei näe oma tellimuse infot kodulehel, kuna teie tellimus tehti läbi klien…"
type textarea "And you will not see your order information on the website because your order w…"
type textarea "Ja te ei näe oma tellimuse infot kodulehel, kuna teie tellimus tehti läbi klien…"
type textarea "And you won't see your order information on the website because your order was …"
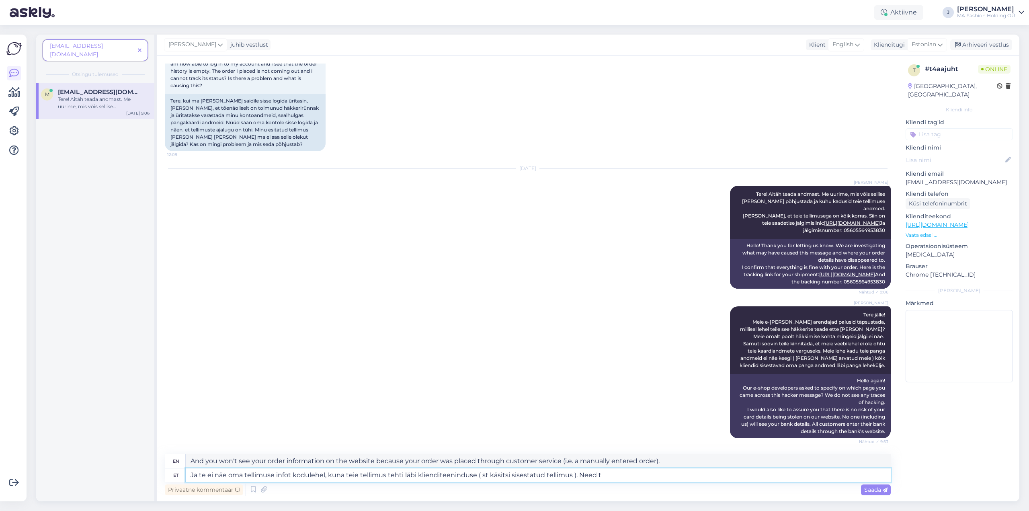
type textarea "Ja te ei näe oma tellimuse infot kodulehel, kuna teie tellimus tehti läbi klien…"
type textarea "And you will not see your order information on the website because your order w…"
type textarea "Ja te ei näe oma tellimuse infot kodulehel, kuna teie tellimus tehti läbi klien…"
type textarea "And you will not see your order information on the website because your order w…"
type textarea "Ja te ei näe oma tellimuse infot kodulehel, kuna teie tellimus tehti läbi klien…"
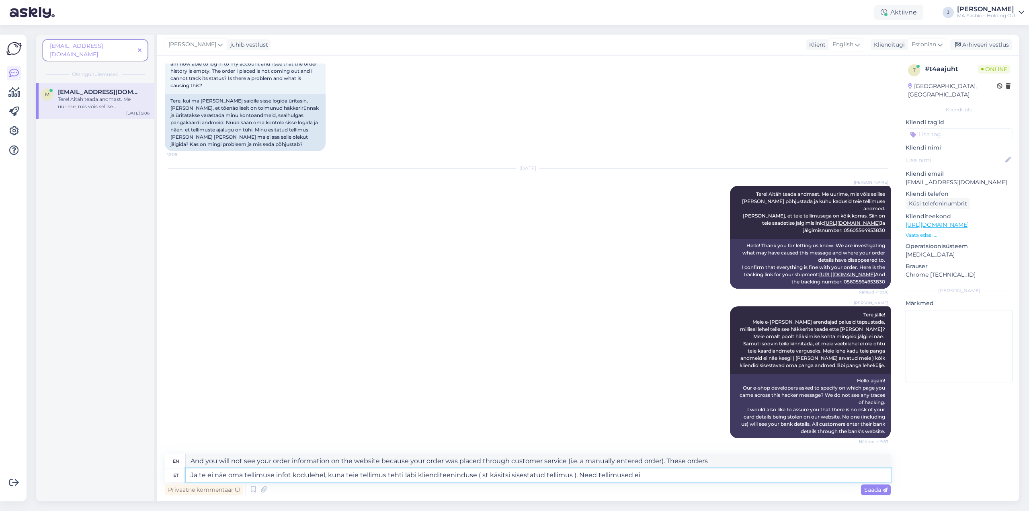
type textarea "And you will not see your order information on the website because your order w…"
type textarea "Ja te ei näe oma tellimuse infot kodulehel, kuna teie tellimus tehti läbi klien…"
type textarea "And you will not see your order information on the website because your order w…"
drag, startPoint x: 873, startPoint y: 493, endPoint x: 589, endPoint y: 400, distance: 299.0
click at [872, 493] on span "Saada" at bounding box center [875, 489] width 23 height 7
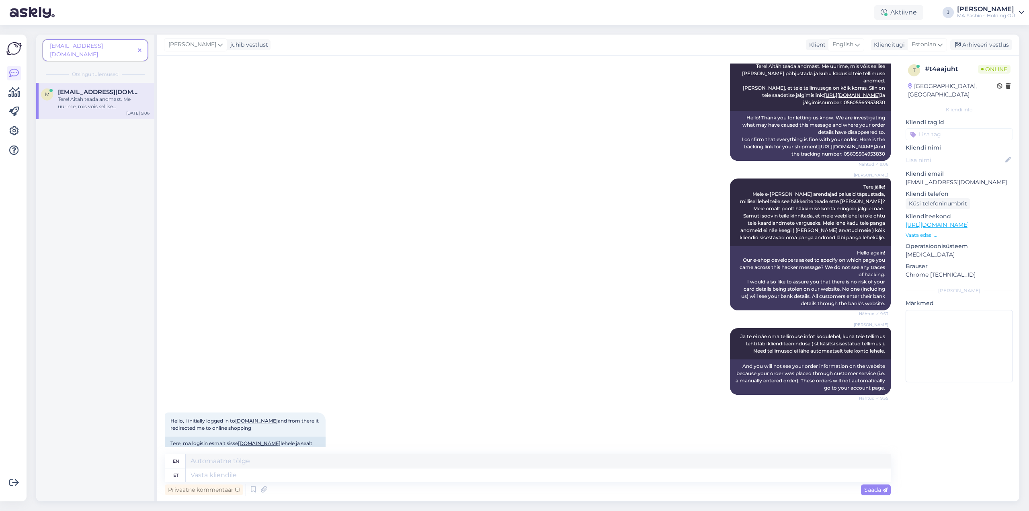
scroll to position [1681, 0]
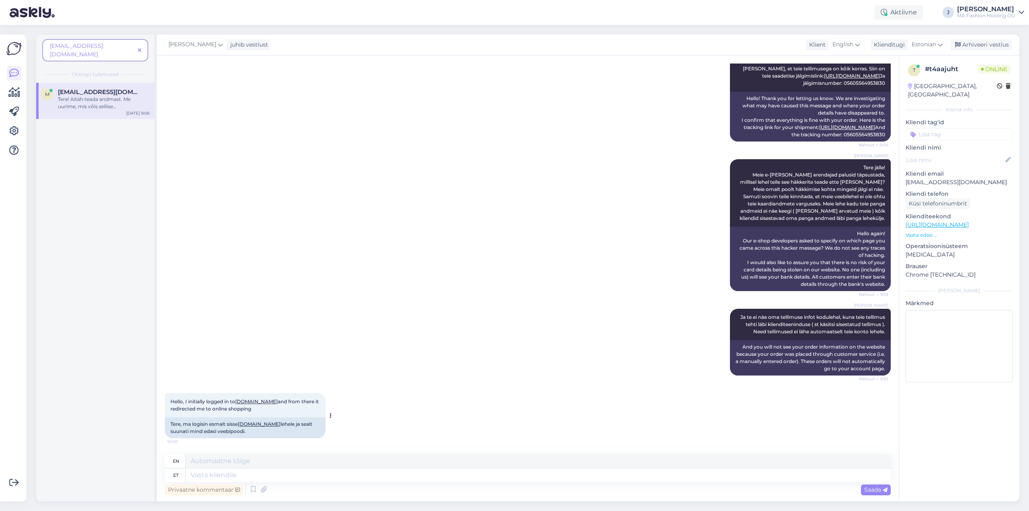
drag, startPoint x: 182, startPoint y: 425, endPoint x: 277, endPoint y: 432, distance: 95.6
click at [277, 432] on div "Tere, ma logisin esmalt sisse [DOMAIN_NAME] lehele ja sealt suunati mind edasi …" at bounding box center [245, 427] width 161 height 21
drag, startPoint x: 188, startPoint y: 431, endPoint x: 222, endPoint y: 435, distance: 33.6
click at [222, 435] on div "Tere, ma logisin esmalt sisse [DOMAIN_NAME] lehele ja sealt suunati mind edasi …" at bounding box center [245, 427] width 161 height 21
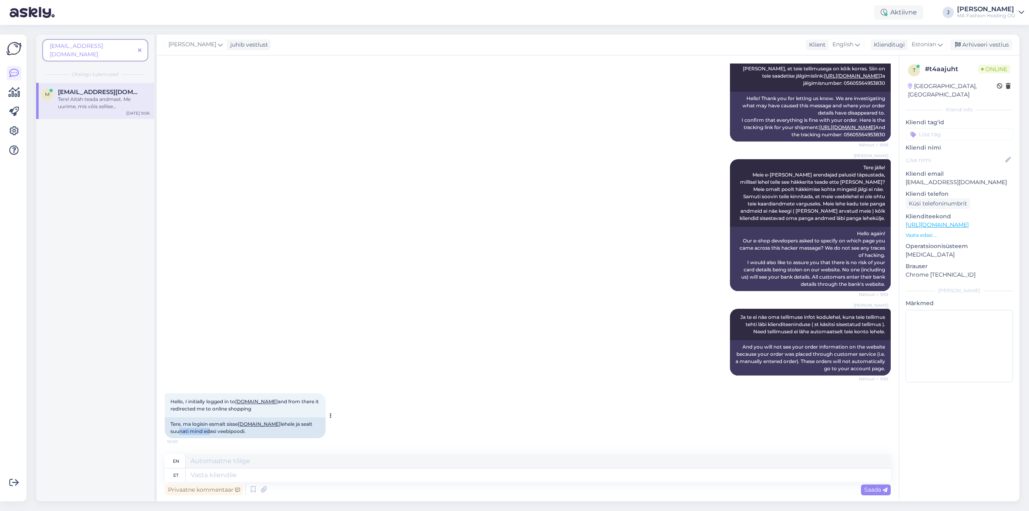
click at [222, 435] on div "Tere, ma logisin esmalt sisse [DOMAIN_NAME] lehele ja sealt suunati mind edasi …" at bounding box center [245, 427] width 161 height 21
drag, startPoint x: 167, startPoint y: 425, endPoint x: 292, endPoint y: 432, distance: 124.8
click at [292, 432] on div "Tere, ma logisin esmalt sisse [DOMAIN_NAME] lehele ja sealt suunati mind edasi …" at bounding box center [245, 427] width 161 height 21
click at [191, 352] on div "[PERSON_NAME] te ei näe oma tellimuse infot kodulehel, kuna teie tellimus tehti…" at bounding box center [528, 342] width 726 height 84
drag, startPoint x: 170, startPoint y: 398, endPoint x: 279, endPoint y: 413, distance: 110.8
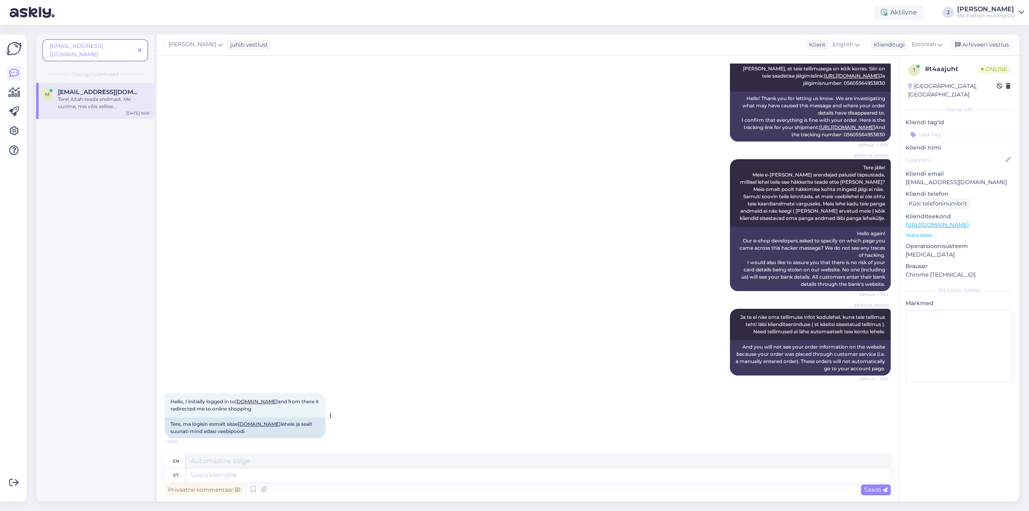
click at [279, 413] on div "Hello, I initially logged in to [DOMAIN_NAME] and from there it redirected me t…" at bounding box center [245, 405] width 161 height 24
copy span "Hello, I initially logged in to [DOMAIN_NAME] and from there it redirected me t…"
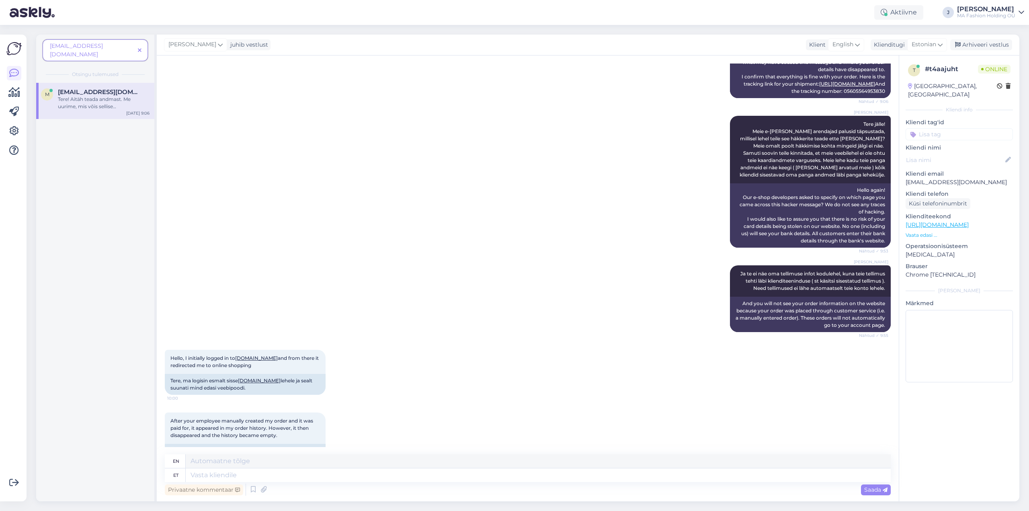
scroll to position [1806, 0]
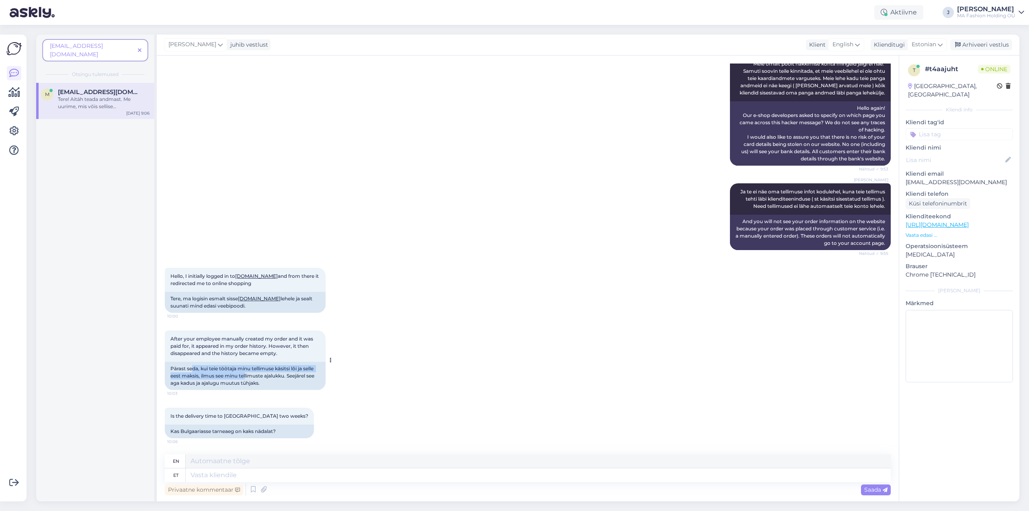
drag, startPoint x: 193, startPoint y: 369, endPoint x: 250, endPoint y: 378, distance: 57.0
click at [250, 378] on div "Pärast seda, kui teie töötaja minu tellimuse käsitsi lõi ja selle eest maksis, …" at bounding box center [245, 376] width 161 height 28
click at [250, 379] on div "Pärast seda, kui teie töötaja minu tellimuse käsitsi lõi ja selle eest maksis, …" at bounding box center [245, 376] width 161 height 28
click at [189, 365] on div "Pärast seda, kui teie töötaja minu tellimuse käsitsi lõi ja selle eest maksis, …" at bounding box center [245, 376] width 161 height 28
drag, startPoint x: 216, startPoint y: 368, endPoint x: 289, endPoint y: 379, distance: 74.0
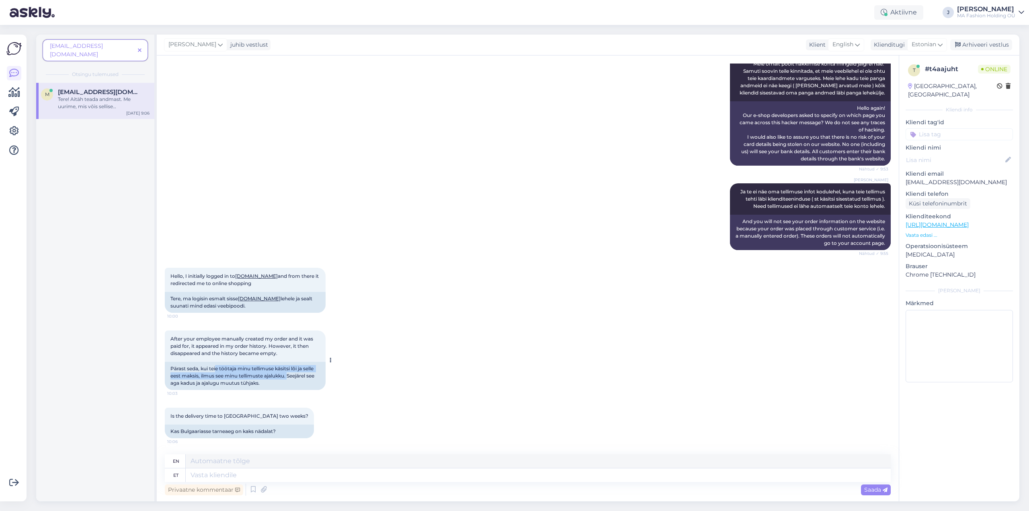
click at [289, 379] on div "Pärast seda, kui teie töötaja minu tellimuse käsitsi lõi ja selle eest maksis, …" at bounding box center [245, 376] width 161 height 28
drag, startPoint x: 285, startPoint y: 366, endPoint x: 289, endPoint y: 379, distance: 13.9
click at [289, 379] on div "Pärast seda, kui teie töötaja minu tellimuse käsitsi lõi ja selle eest maksis, …" at bounding box center [245, 376] width 161 height 28
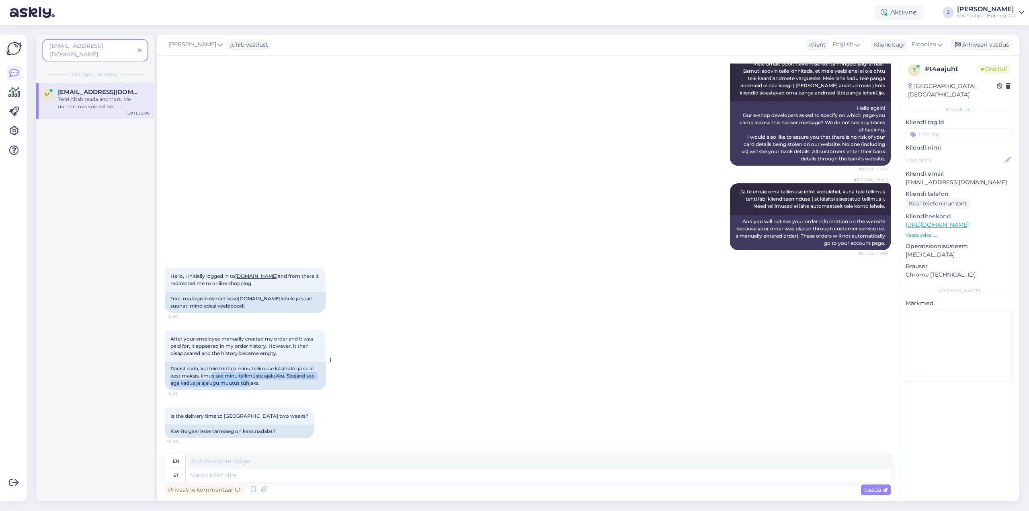
drag, startPoint x: 211, startPoint y: 374, endPoint x: 250, endPoint y: 382, distance: 40.2
click at [250, 382] on div "Pärast seda, kui teie töötaja minu tellimuse käsitsi lõi ja selle eest maksis, …" at bounding box center [245, 376] width 161 height 28
drag, startPoint x: 230, startPoint y: 376, endPoint x: 272, endPoint y: 388, distance: 43.8
click at [272, 388] on div "Pärast seda, kui teie töötaja minu tellimuse käsitsi lõi ja selle eest maksis, …" at bounding box center [245, 376] width 161 height 28
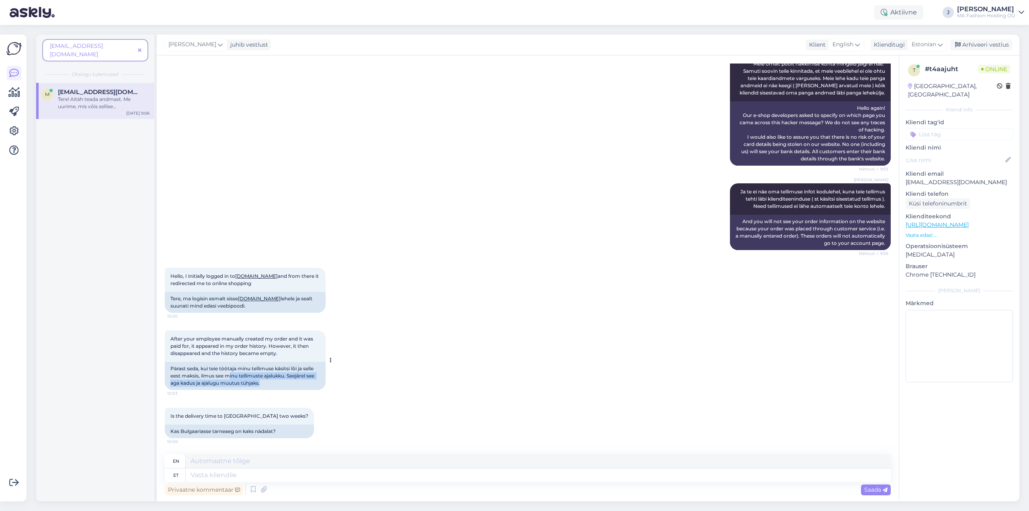
click at [272, 388] on div "Pärast seda, kui teie töötaja minu tellimuse käsitsi lõi ja selle eest maksis, …" at bounding box center [245, 376] width 161 height 28
drag, startPoint x: 186, startPoint y: 382, endPoint x: 232, endPoint y: 388, distance: 46.2
click at [232, 388] on div "Pärast seda, kui teie töötaja minu tellimuse käsitsi lõi ja selle eest maksis, …" at bounding box center [245, 376] width 161 height 28
drag, startPoint x: 179, startPoint y: 383, endPoint x: 233, endPoint y: 386, distance: 54.4
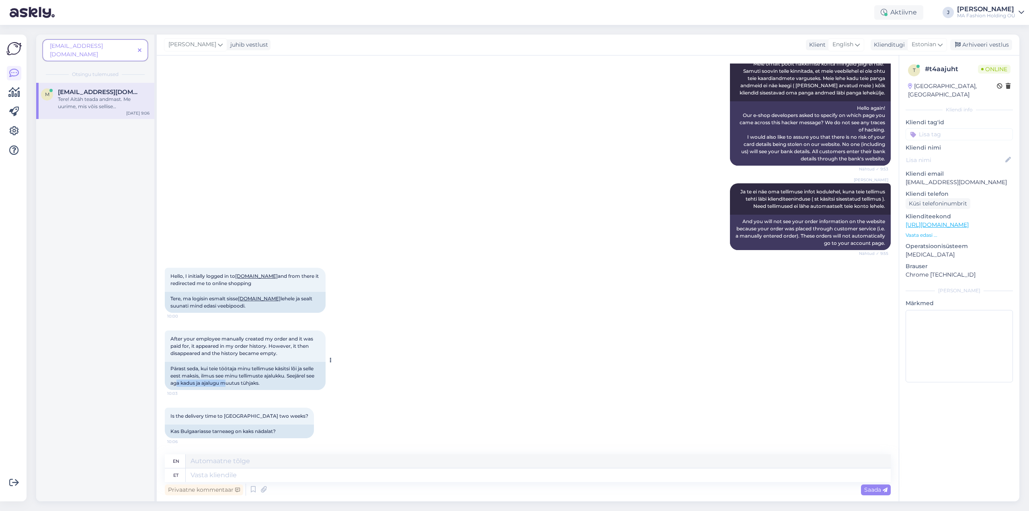
click at [233, 386] on div "Pärast seda, kui teie töötaja minu tellimuse käsitsi lõi ja selle eest maksis, …" at bounding box center [245, 376] width 161 height 28
drag, startPoint x: 271, startPoint y: 386, endPoint x: 238, endPoint y: 382, distance: 33.3
click at [238, 382] on div "Pärast seda, kui teie töötaja minu tellimuse käsitsi lõi ja selle eest maksis, …" at bounding box center [245, 376] width 161 height 28
click at [222, 382] on div "Pärast seda, kui teie töötaja minu tellimuse käsitsi lõi ja selle eest maksis, …" at bounding box center [245, 376] width 161 height 28
drag, startPoint x: 177, startPoint y: 431, endPoint x: 226, endPoint y: 431, distance: 48.7
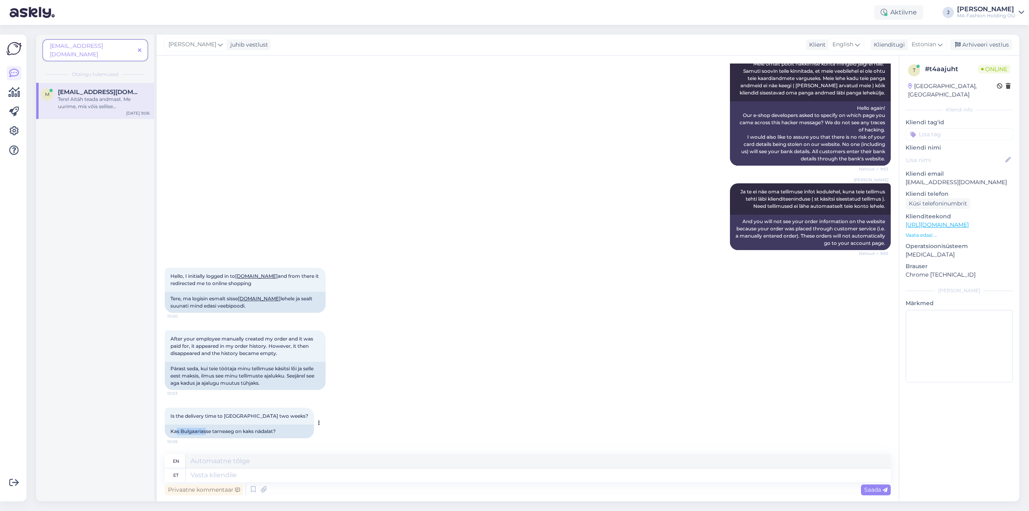
click at [225, 431] on div "Kas Bulgaariasse tarneaeg on kaks nädalat?" at bounding box center [239, 432] width 149 height 14
click at [226, 431] on div "Kas Bulgaariasse tarneaeg on kaks nädalat?" at bounding box center [239, 432] width 149 height 14
click at [223, 476] on textarea at bounding box center [538, 475] width 705 height 14
drag, startPoint x: 170, startPoint y: 430, endPoint x: 280, endPoint y: 431, distance: 110.2
click at [280, 431] on div "Kas Bulgaariasse tarneaeg on kaks nädalat?" at bounding box center [239, 432] width 149 height 14
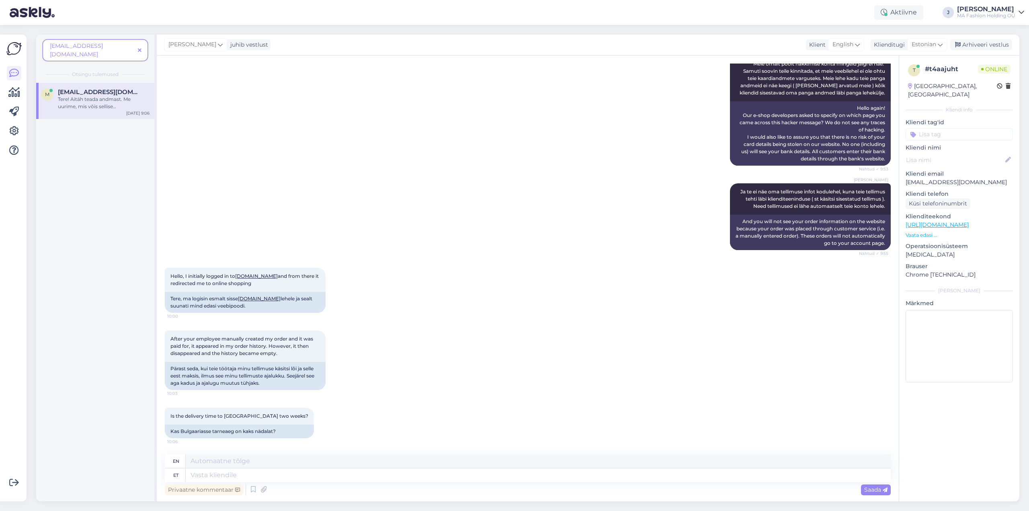
click at [77, 96] on div "Tere! Aitäh teada andmast. Me uurime, mis võis sellise [PERSON_NAME] põhjustada…" at bounding box center [104, 103] width 92 height 14
drag, startPoint x: 166, startPoint y: 366, endPoint x: 283, endPoint y: 384, distance: 118.0
click at [283, 384] on div "Pärast seda, kui teie töötaja minu tellimuse käsitsi lõi ja selle eest maksis, …" at bounding box center [245, 376] width 161 height 28
drag, startPoint x: 171, startPoint y: 338, endPoint x: 300, endPoint y: 351, distance: 129.7
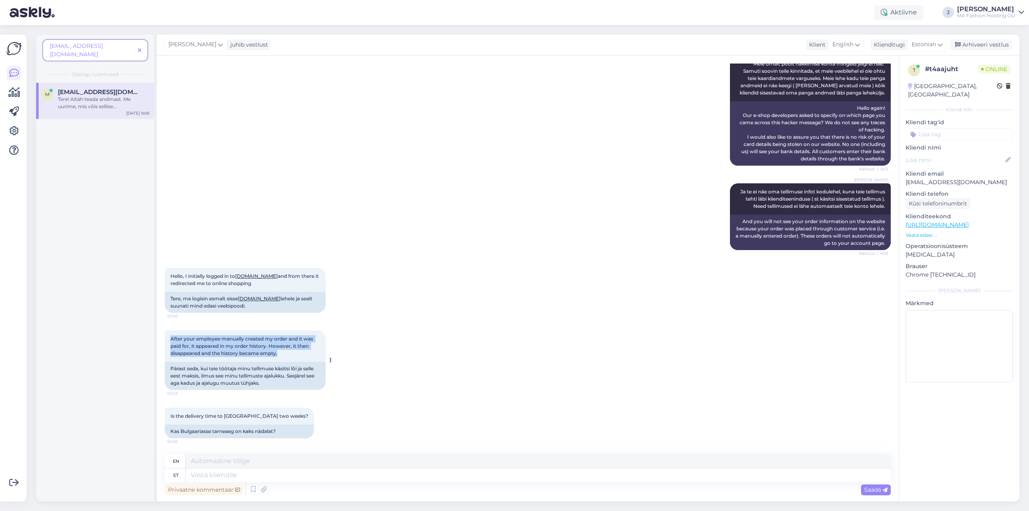
click at [300, 351] on div "After your employee manually created my order and it was paid for, it appeared …" at bounding box center [245, 345] width 161 height 31
copy span "After your employee manually created my order and it was paid for, it appeared …"
drag, startPoint x: 203, startPoint y: 431, endPoint x: 230, endPoint y: 426, distance: 28.2
click at [226, 427] on div "Kas Bulgaariasse tarneaeg on kaks nädalat?" at bounding box center [239, 432] width 149 height 14
click at [231, 426] on div "Kas Bulgaariasse tarneaeg on kaks nädalat?" at bounding box center [239, 432] width 149 height 14
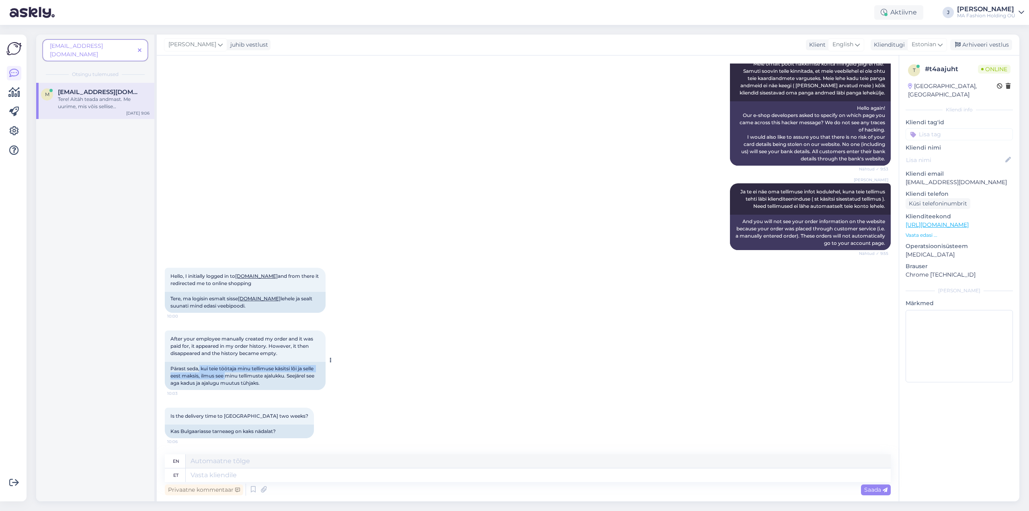
drag, startPoint x: 200, startPoint y: 369, endPoint x: 243, endPoint y: 374, distance: 43.7
click at [242, 374] on div "Pärast seda, kui teie töötaja minu tellimuse käsitsi lõi ja selle eest maksis, …" at bounding box center [245, 376] width 161 height 28
click at [243, 374] on div "Pärast seda, kui teie töötaja minu tellimuse käsitsi lõi ja selle eest maksis, …" at bounding box center [245, 376] width 161 height 28
drag, startPoint x: 281, startPoint y: 388, endPoint x: 239, endPoint y: 372, distance: 44.8
click at [239, 372] on div "Pärast seda, kui teie töötaja minu tellimuse käsitsi lõi ja selle eest maksis, …" at bounding box center [245, 376] width 161 height 28
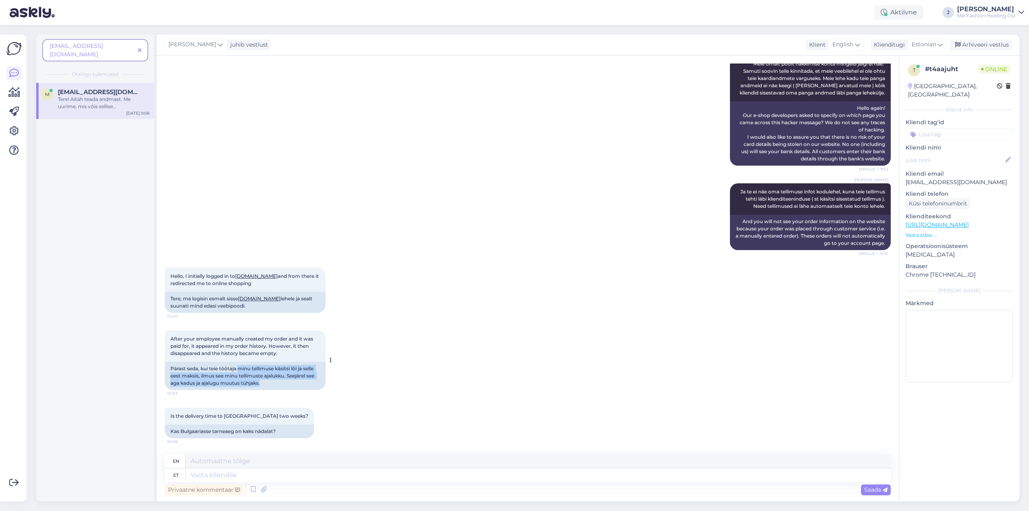
click at [239, 372] on div "Pärast seda, kui teie töötaja minu tellimuse käsitsi lõi ja selle eest maksis, …" at bounding box center [245, 376] width 161 height 28
drag, startPoint x: 203, startPoint y: 364, endPoint x: 273, endPoint y: 379, distance: 72.3
click at [272, 379] on div "Pärast seda, kui teie töötaja minu tellimuse käsitsi lõi ja selle eest maksis, …" at bounding box center [245, 376] width 161 height 28
click at [273, 379] on div "Pärast seda, kui teie töötaja minu tellimuse käsitsi lõi ja selle eest maksis, …" at bounding box center [245, 376] width 161 height 28
click at [211, 478] on textarea at bounding box center [538, 475] width 705 height 14
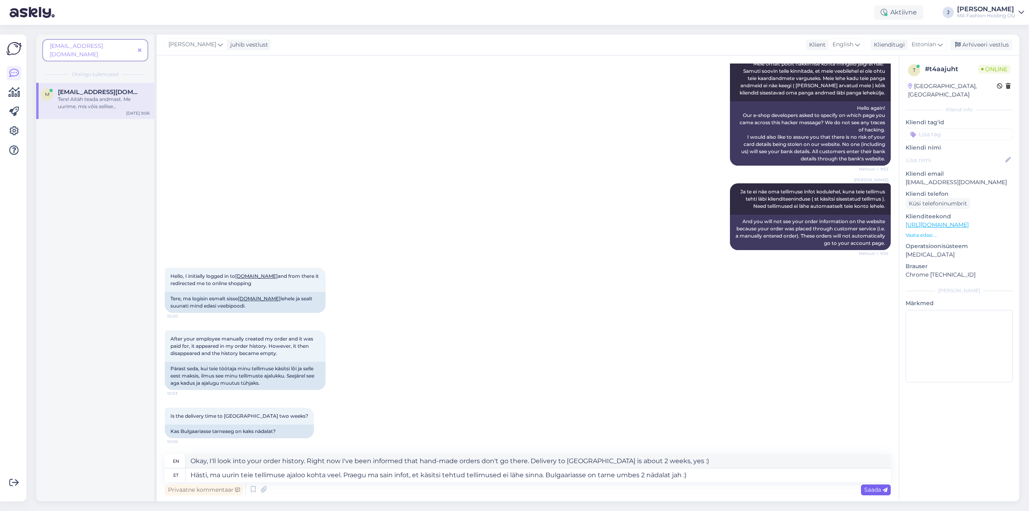
click at [866, 488] on span "Saada" at bounding box center [875, 489] width 23 height 7
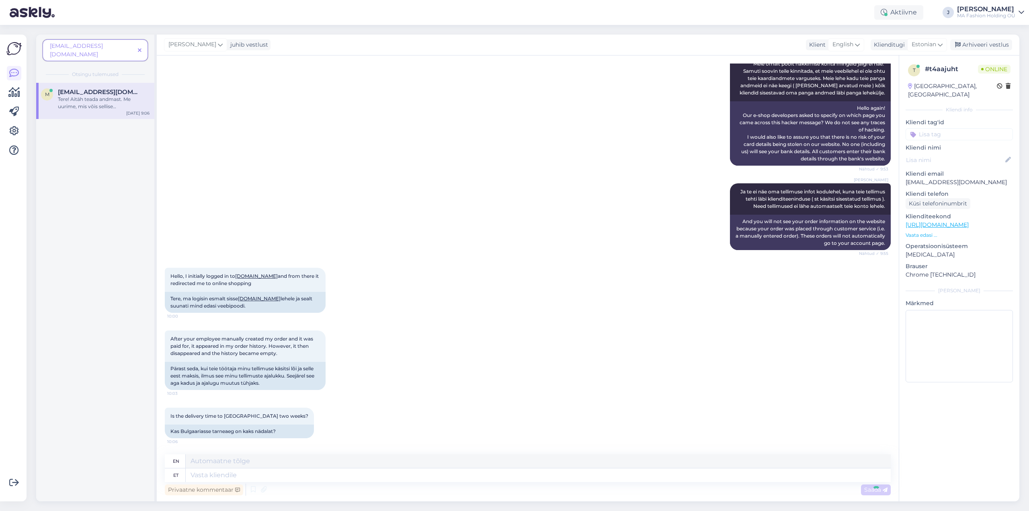
scroll to position [1884, 0]
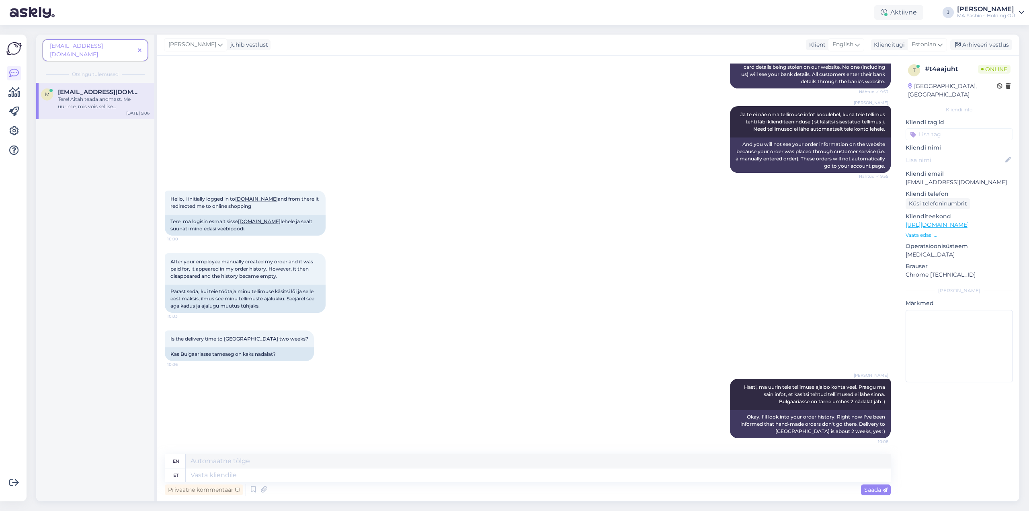
drag, startPoint x: 142, startPoint y: 45, endPoint x: 142, endPoint y: 51, distance: 6.0
click at [142, 46] on span at bounding box center [140, 50] width 10 height 8
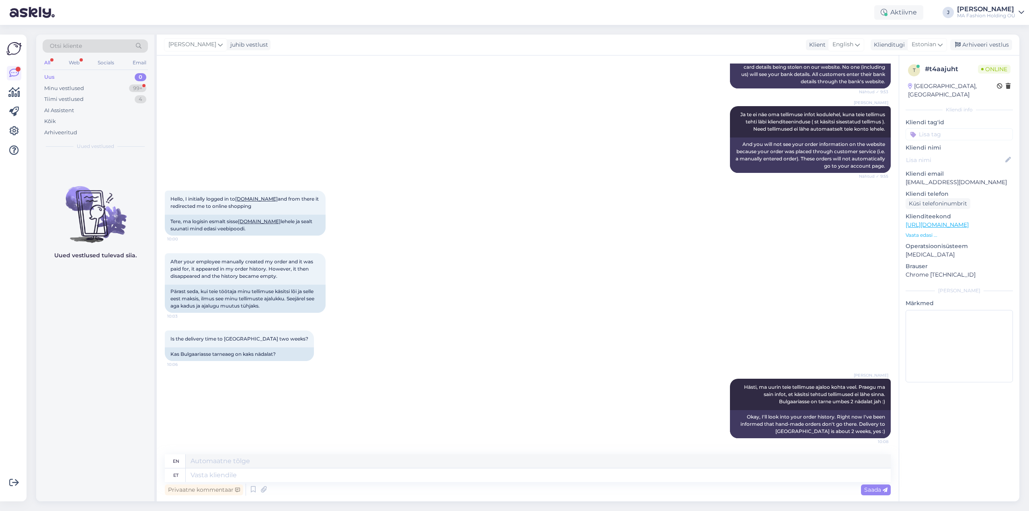
click at [67, 60] on div "All Web Socials Email" at bounding box center [95, 63] width 105 height 12
click at [75, 60] on div "Web" at bounding box center [74, 62] width 14 height 10
click at [51, 66] on div "All" at bounding box center [47, 62] width 9 height 10
click at [52, 60] on div "All" at bounding box center [47, 62] width 9 height 10
click at [83, 88] on div "Minu vestlused" at bounding box center [64, 88] width 40 height 8
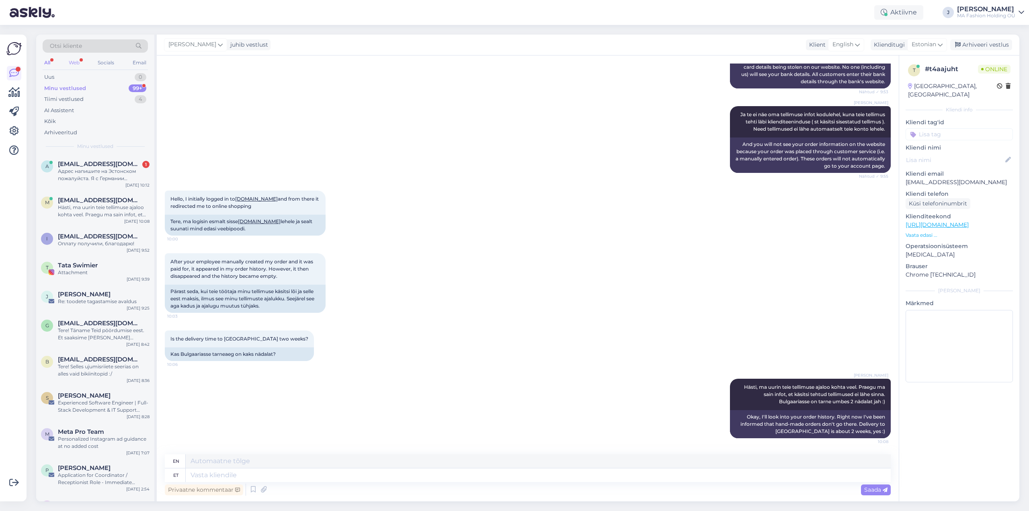
click at [70, 60] on div "Web" at bounding box center [74, 62] width 14 height 10
